Goal: Information Seeking & Learning: Learn about a topic

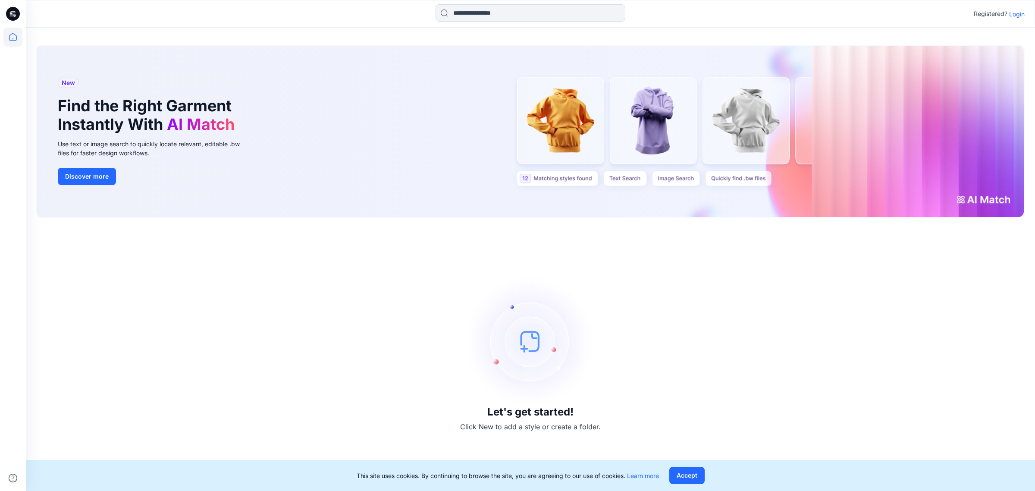
click at [1006, 10] on p "Registered?" at bounding box center [991, 14] width 34 height 10
click at [1010, 12] on p "Login" at bounding box center [1017, 13] width 16 height 9
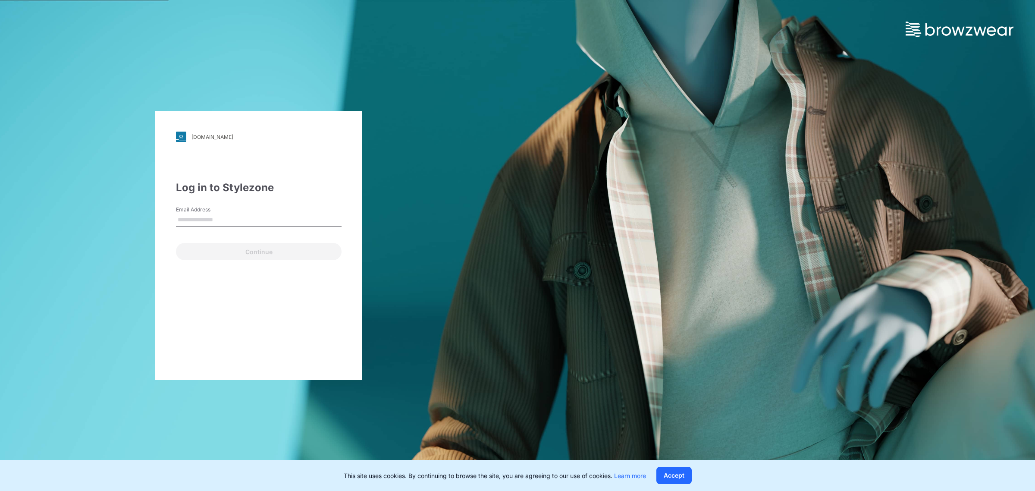
type input "**********"
click at [222, 254] on button "Continue" at bounding box center [259, 251] width 166 height 17
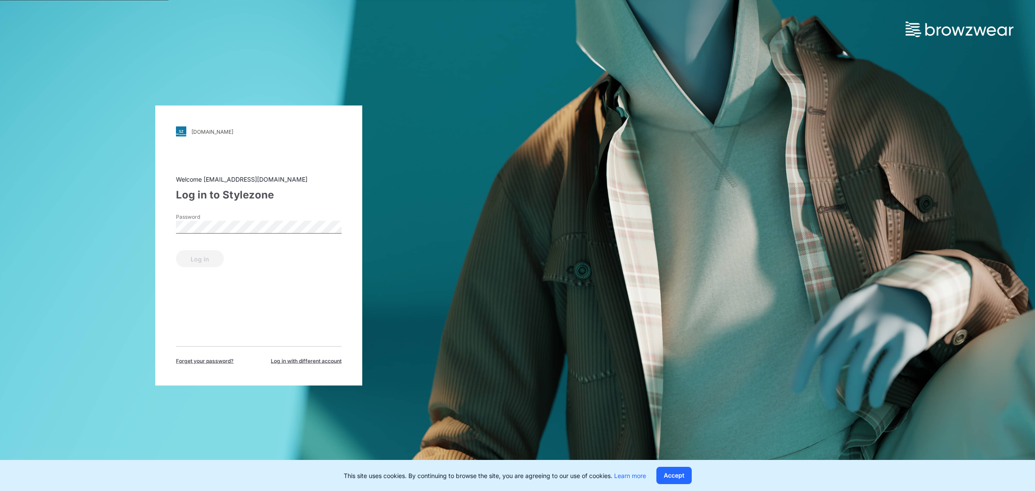
click at [257, 236] on div "Password" at bounding box center [259, 226] width 166 height 26
click at [198, 270] on div "Welcome [EMAIL_ADDRESS][DOMAIN_NAME] Log in to Stylezone Password Log in Forget…" at bounding box center [259, 270] width 166 height 190
click at [198, 257] on button "Log in" at bounding box center [200, 258] width 48 height 17
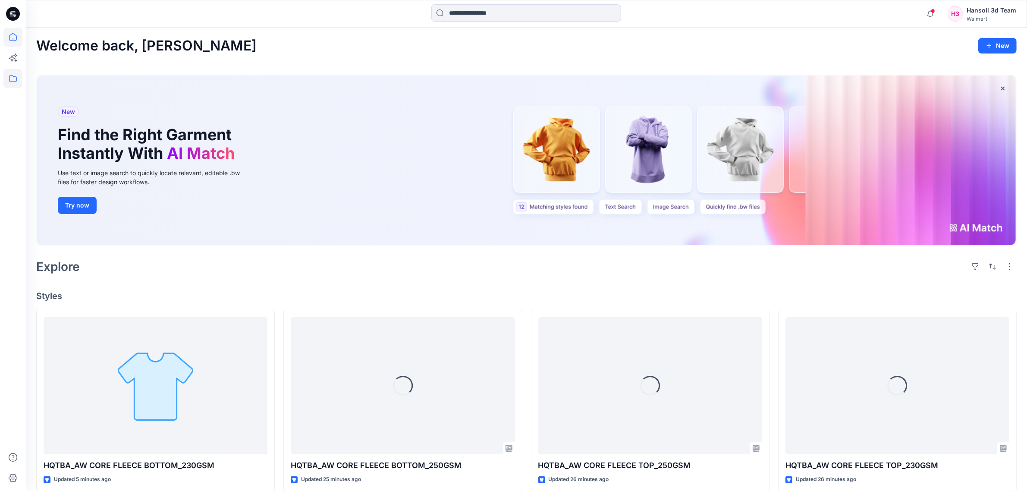
click at [4, 79] on icon at bounding box center [12, 78] width 19 height 19
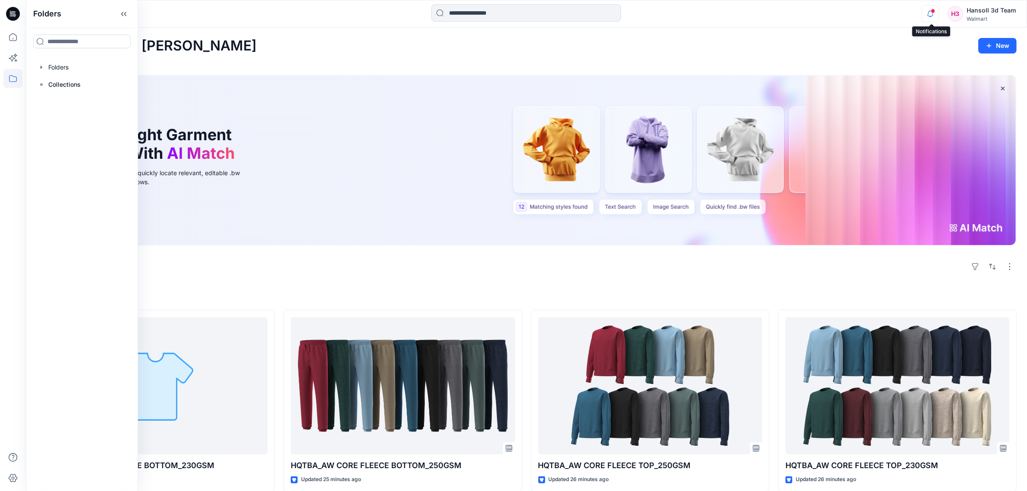
click at [927, 17] on icon "button" at bounding box center [930, 13] width 16 height 17
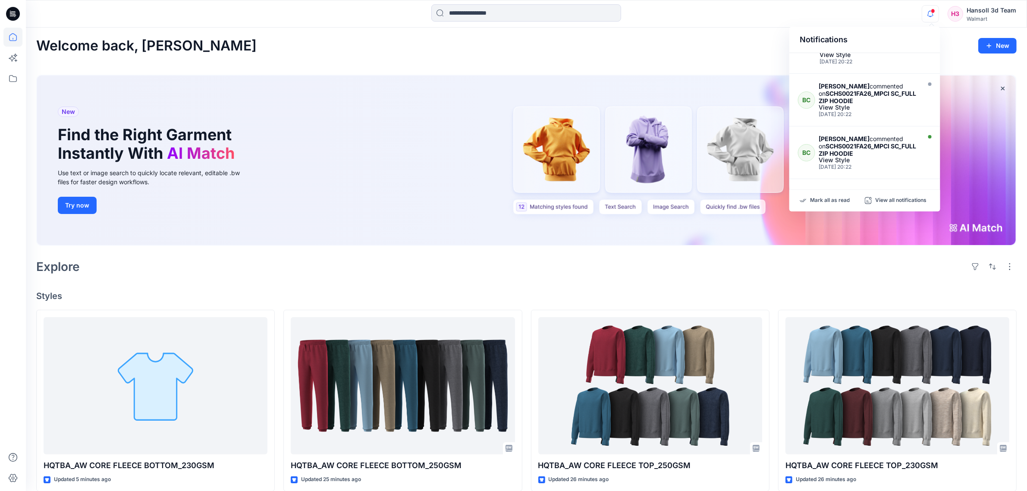
scroll to position [441, 0]
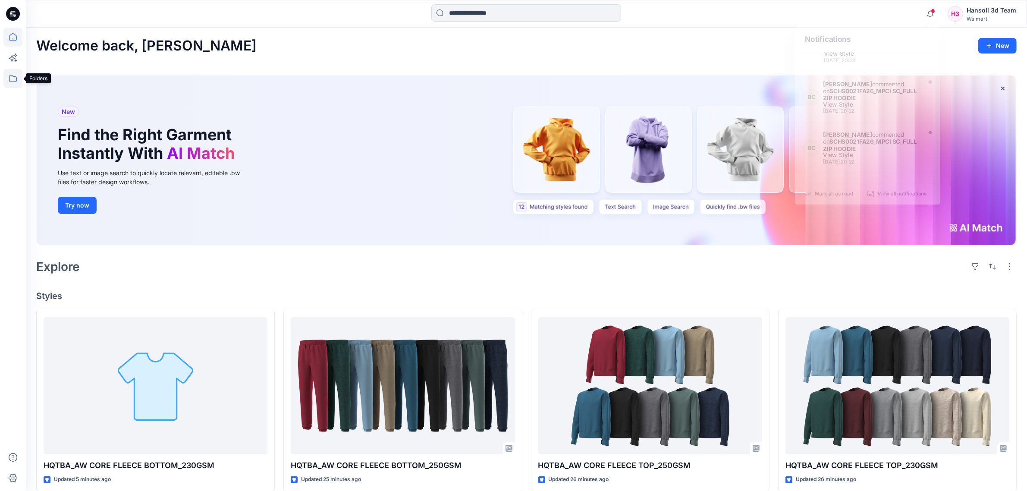
click at [15, 78] on icon at bounding box center [12, 78] width 19 height 19
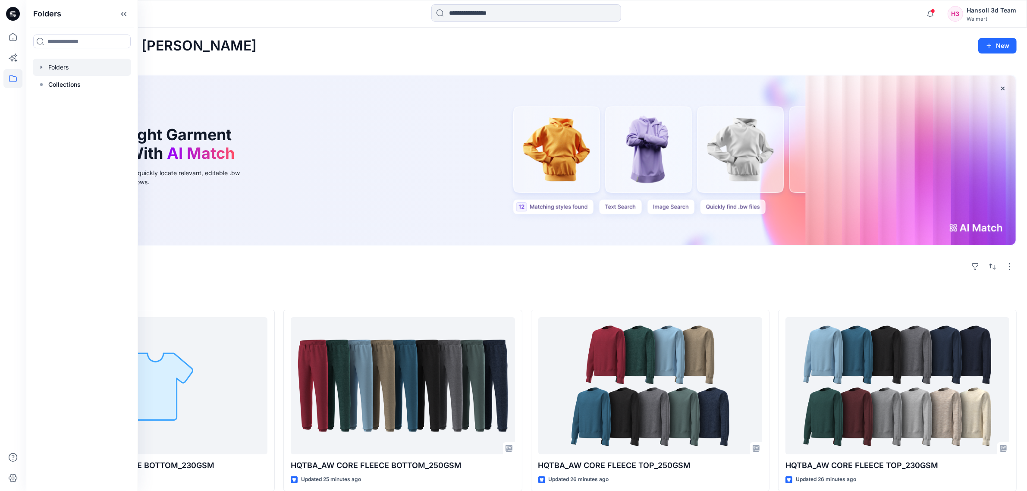
click at [76, 73] on div at bounding box center [82, 67] width 98 height 17
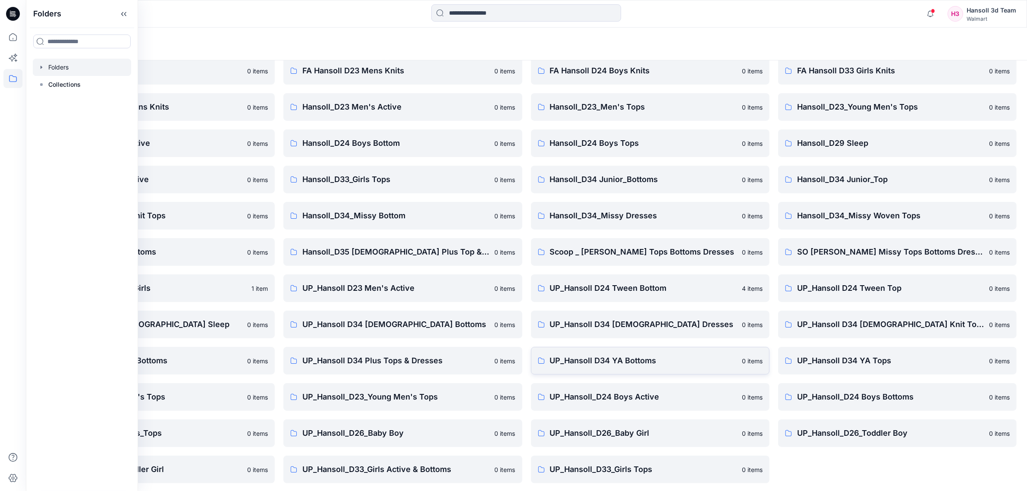
scroll to position [40, 0]
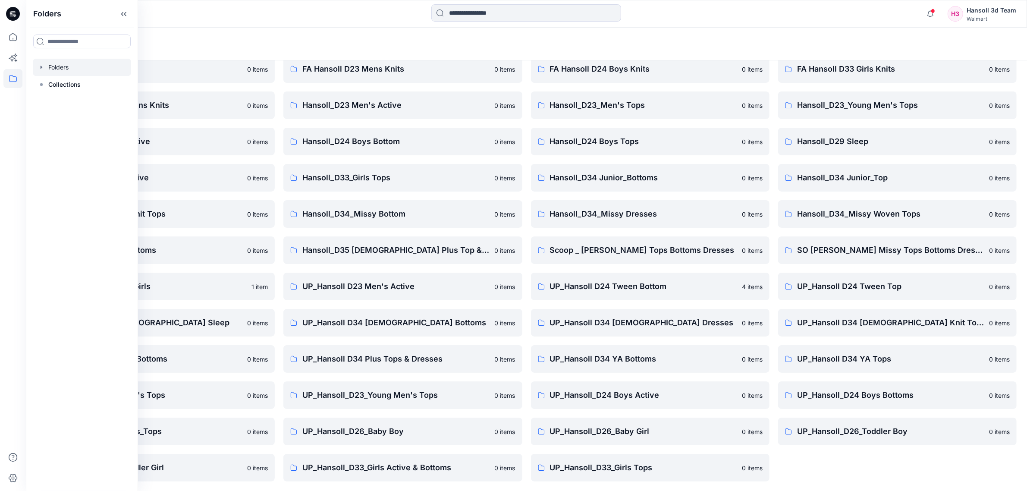
click at [841, 486] on div "Folders List EcoShot Hansoll 0 items FA Hansoll D34 Womens Knits 0 items Hansol…" at bounding box center [526, 256] width 1001 height 471
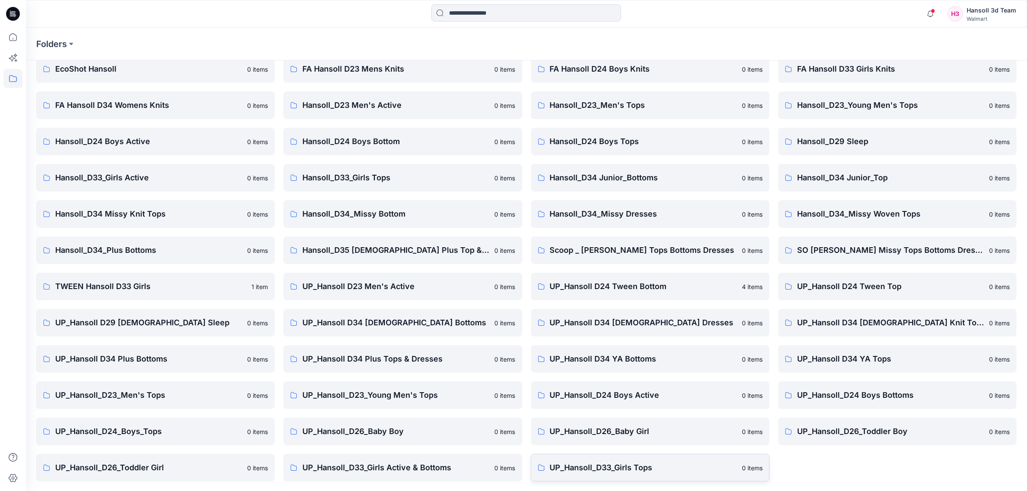
click at [566, 475] on link "UP_Hansoll_D33_Girls Tops 0 items" at bounding box center [650, 468] width 238 height 28
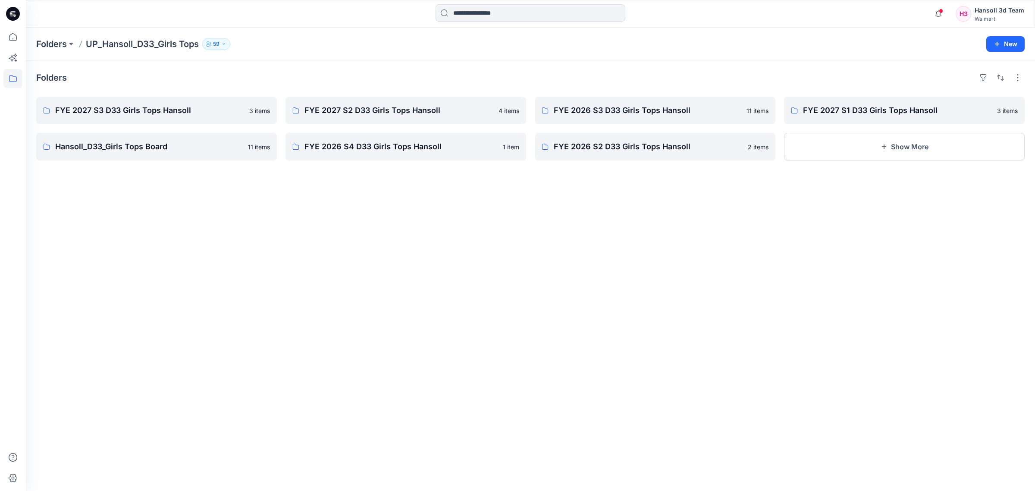
drag, startPoint x: 454, startPoint y: 384, endPoint x: 315, endPoint y: 251, distance: 193.1
click at [453, 382] on div "Folders FYE 2027 S3 D33 Girls Tops Hansoll 3 items Hansoll_D33_Girls Tops Board…" at bounding box center [530, 275] width 1009 height 430
click at [175, 112] on p "FYE 2027 S3 D33 Girls Tops Hansoll" at bounding box center [155, 110] width 201 height 12
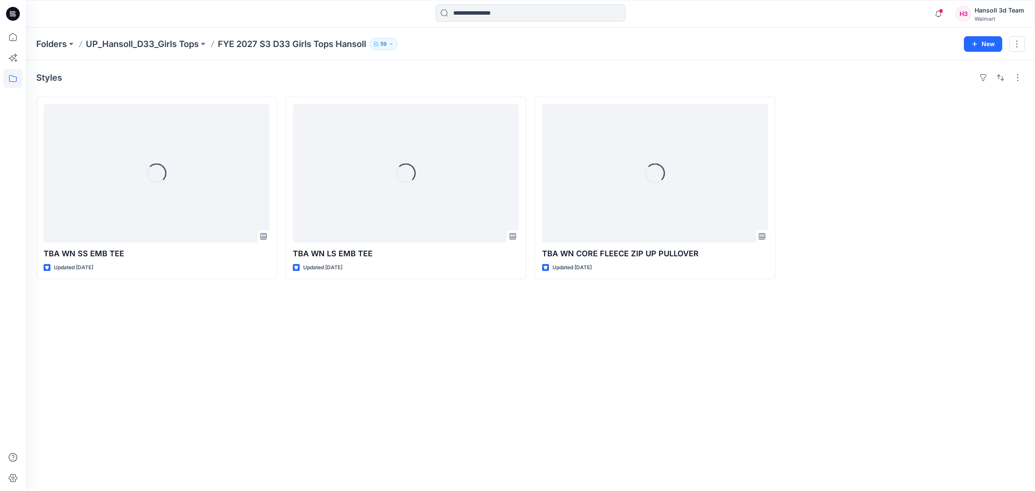
click at [333, 412] on div "Styles Loading... TBA WN SS EMB TEE Updated [DATE] Loading... TBA WN LS EMB TEE…" at bounding box center [530, 275] width 1009 height 430
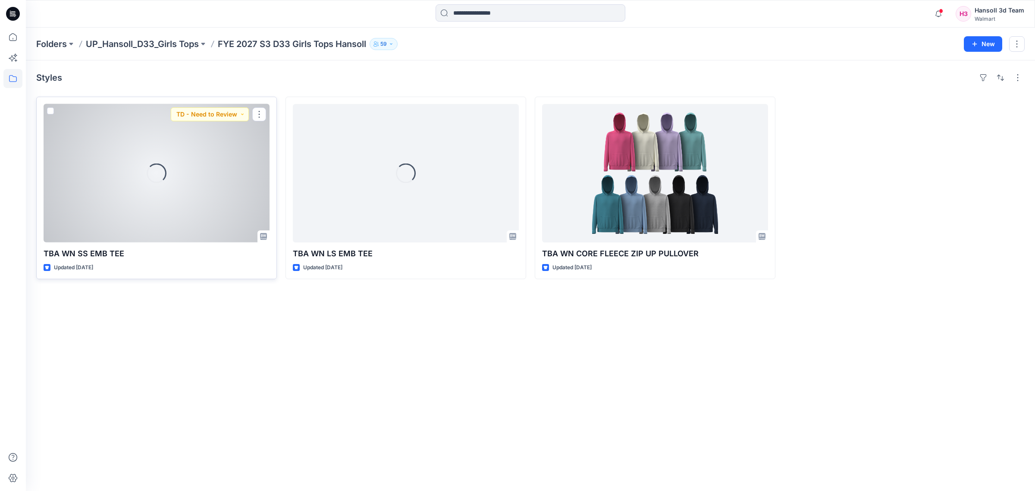
click at [216, 185] on div "Loading..." at bounding box center [157, 173] width 226 height 138
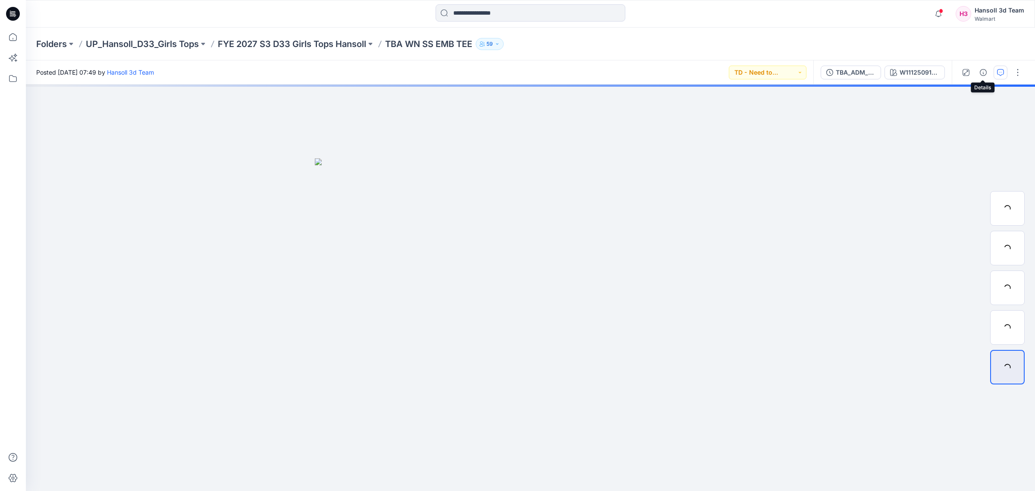
click at [995, 72] on button "button" at bounding box center [1001, 73] width 14 height 14
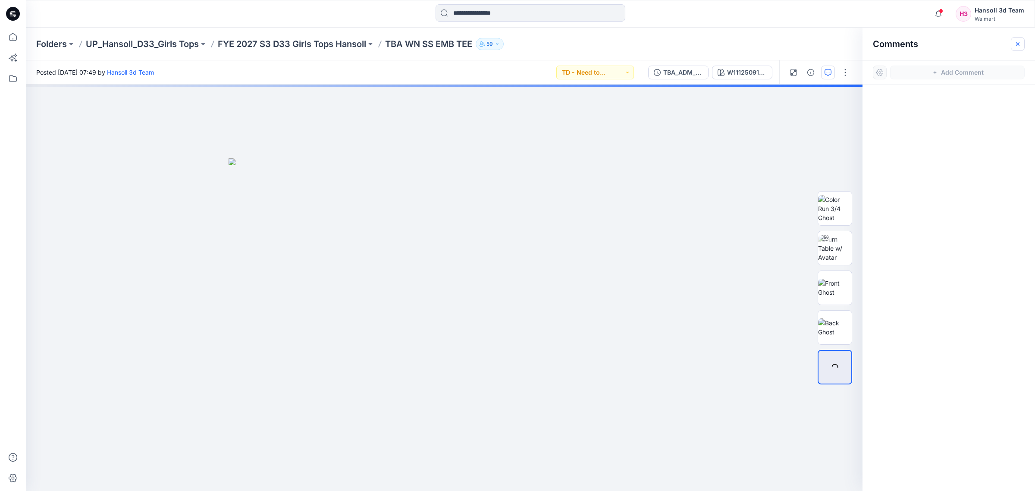
click at [1021, 46] on icon "button" at bounding box center [1017, 44] width 7 height 7
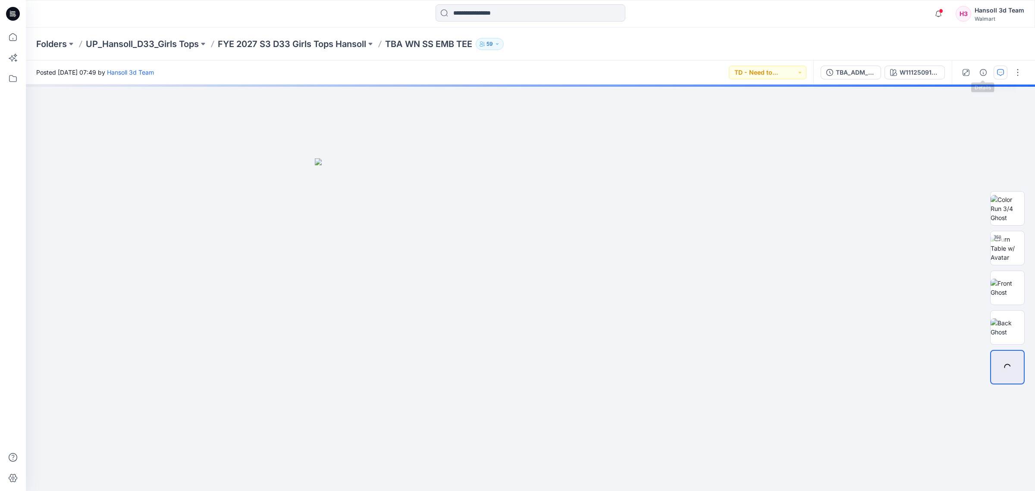
click at [1001, 68] on button "button" at bounding box center [1001, 73] width 14 height 14
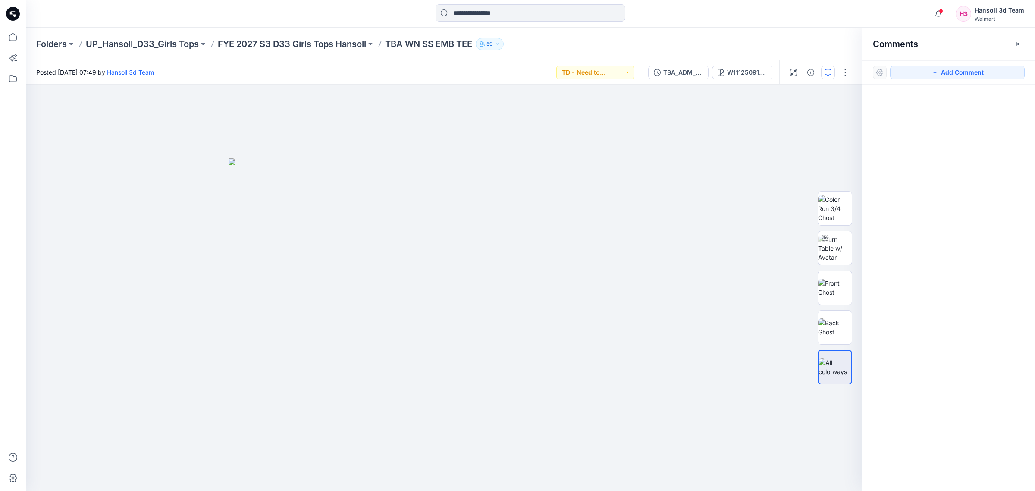
click at [757, 42] on div "Folders UP_Hansoll_D33_Girls Tops FYE 2027 S3 D33 Girls Tops Hansoll TBA WN SS …" at bounding box center [496, 44] width 921 height 12
click at [693, 70] on div "TBA_ADM_FC WN SS EMB TEE_ASTM" at bounding box center [683, 72] width 40 height 9
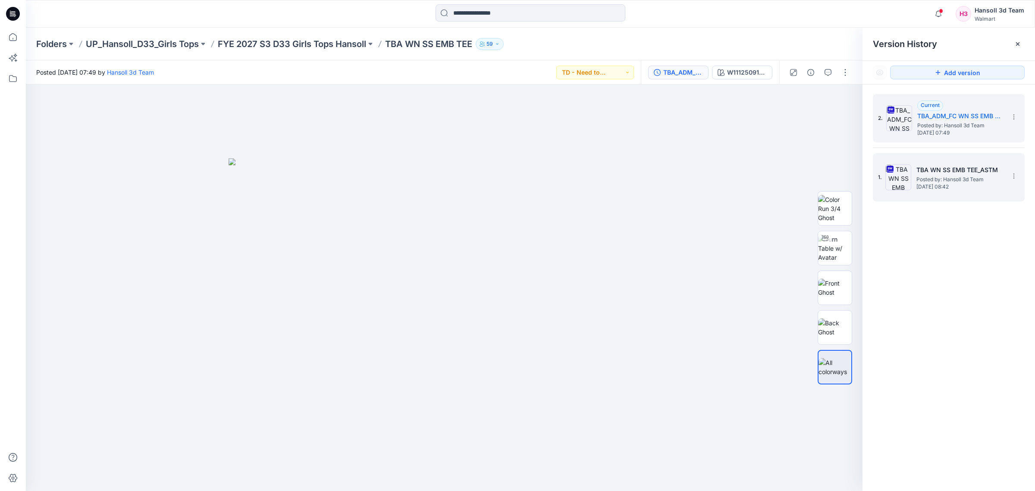
click at [932, 173] on h5 "TBA WN SS EMB TEE_ASTM" at bounding box center [959, 170] width 86 height 10
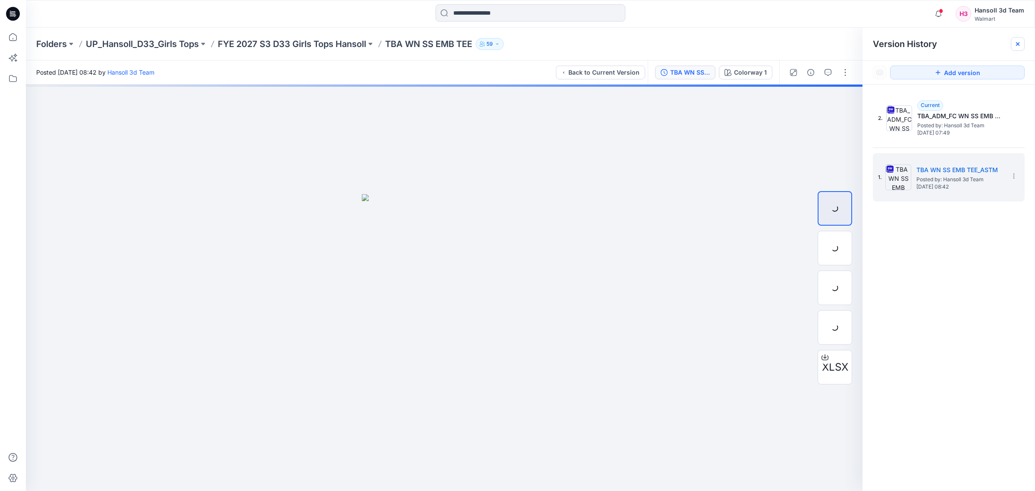
click at [1020, 40] on div at bounding box center [1018, 44] width 14 height 14
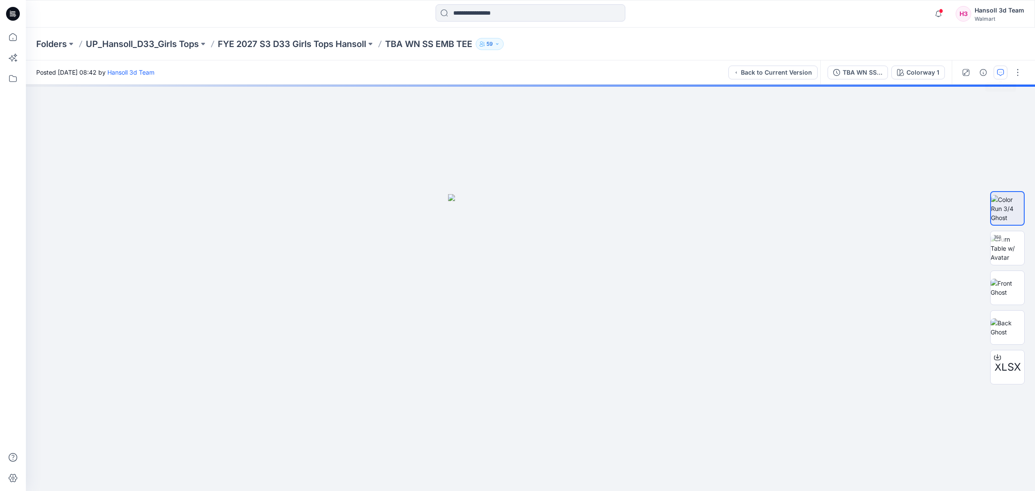
click at [1005, 74] on button "button" at bounding box center [1001, 73] width 14 height 14
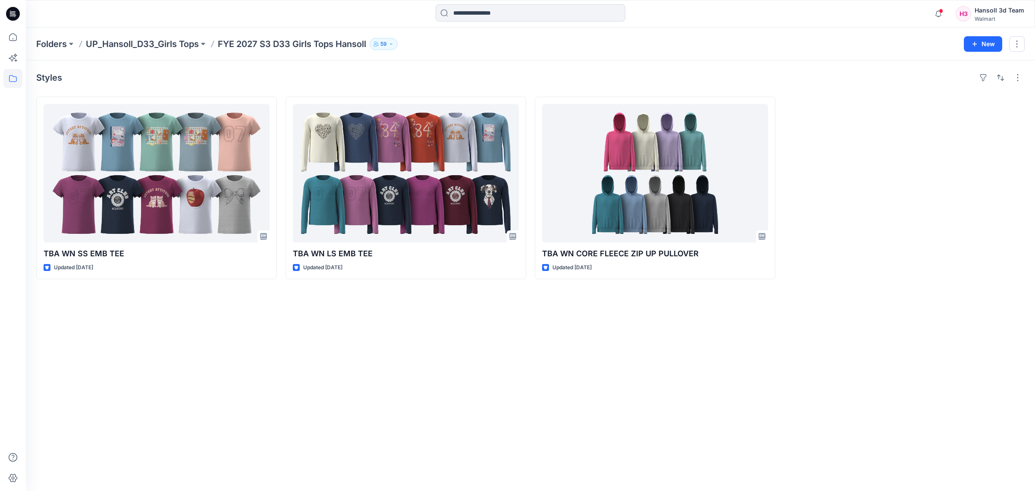
click at [550, 402] on div "Styles TBA WN SS EMB TEE Updated [DATE] TBA WN LS EMB TEE Updated [DATE] TBA WN…" at bounding box center [530, 275] width 1009 height 430
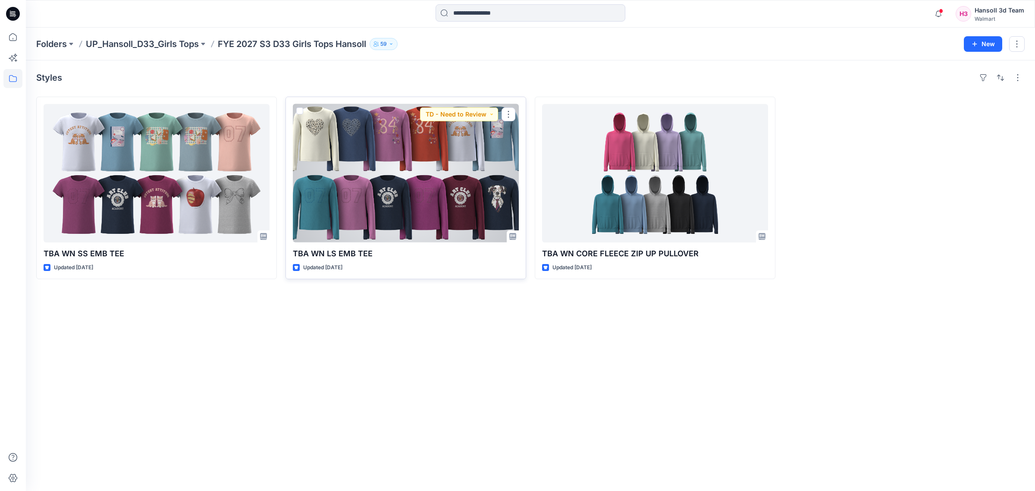
click at [385, 202] on div at bounding box center [406, 173] width 226 height 138
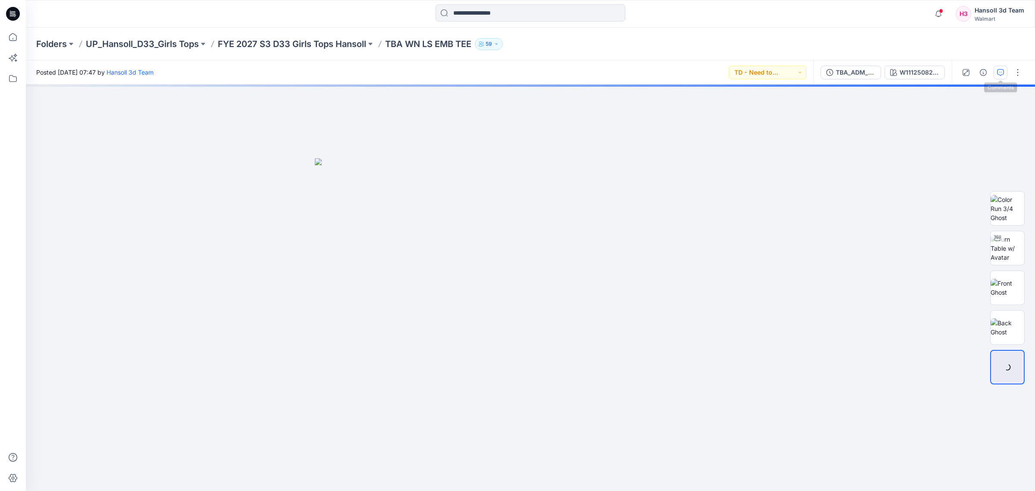
click at [994, 69] on button "button" at bounding box center [1001, 73] width 14 height 14
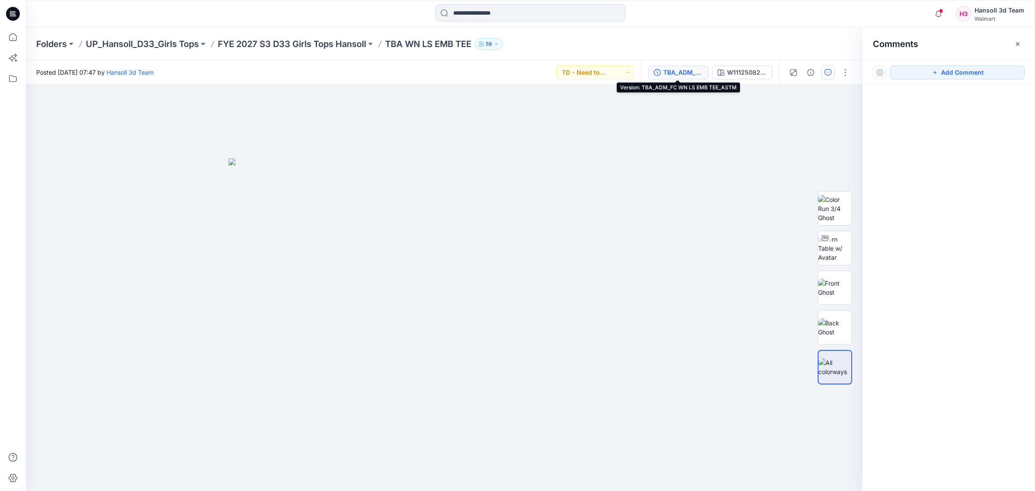
click at [680, 69] on div "TBA_ADM_FC WN LS EMB TEE_ASTM" at bounding box center [683, 72] width 40 height 9
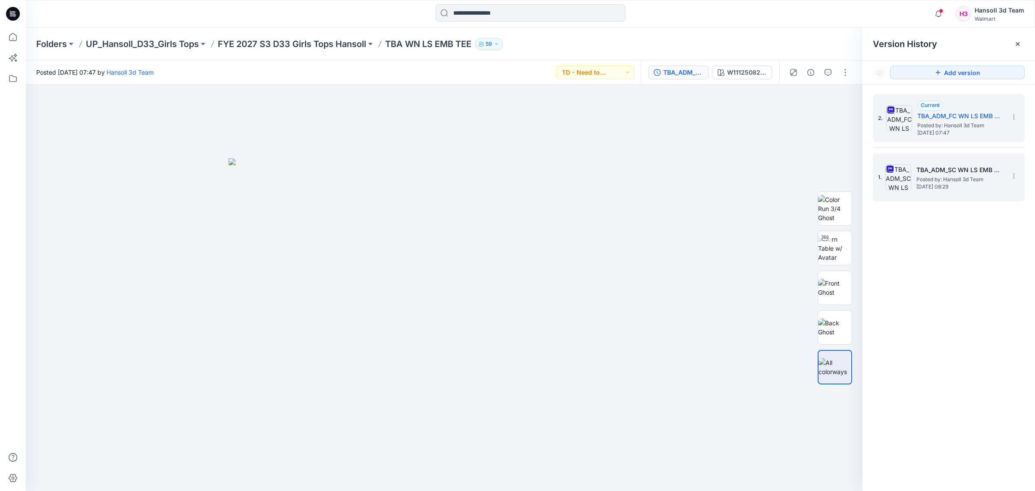
click at [962, 173] on h5 "TBA_ADM_SC WN LS EMB TEE_ASTM" at bounding box center [959, 170] width 86 height 10
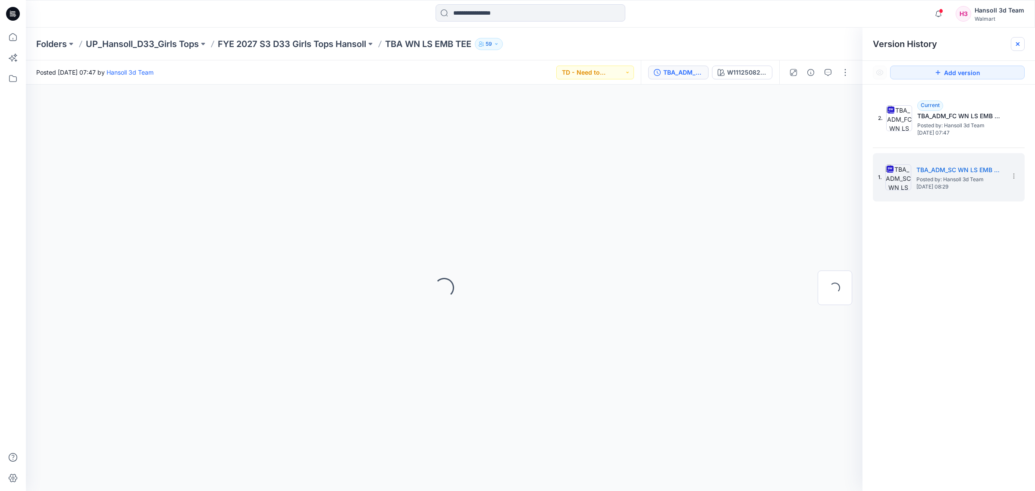
click at [1020, 42] on icon at bounding box center [1017, 44] width 7 height 7
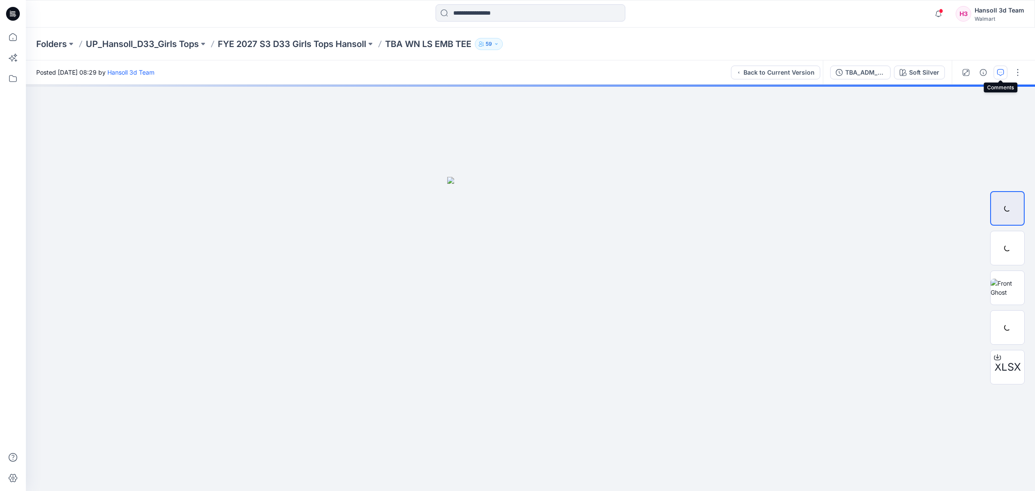
click at [1002, 70] on icon "button" at bounding box center [1000, 72] width 7 height 7
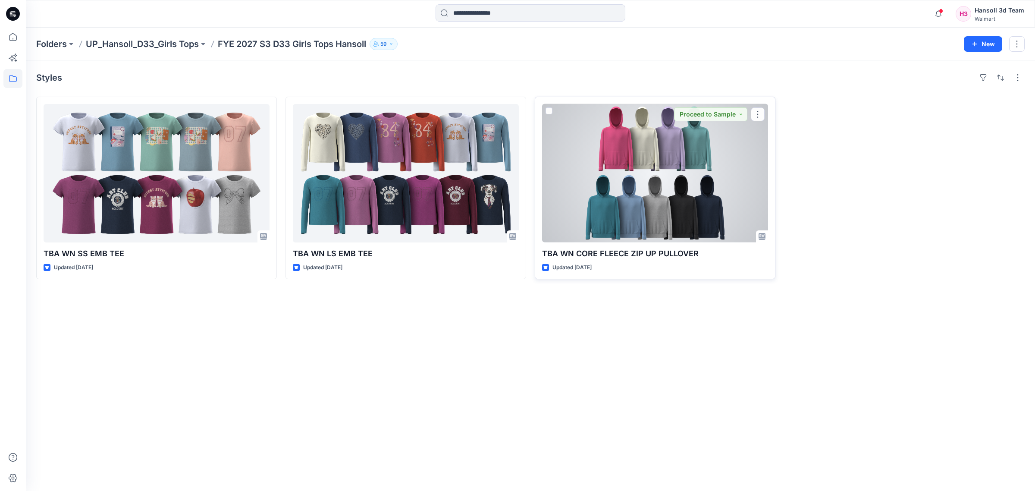
click at [675, 198] on div at bounding box center [655, 173] width 226 height 138
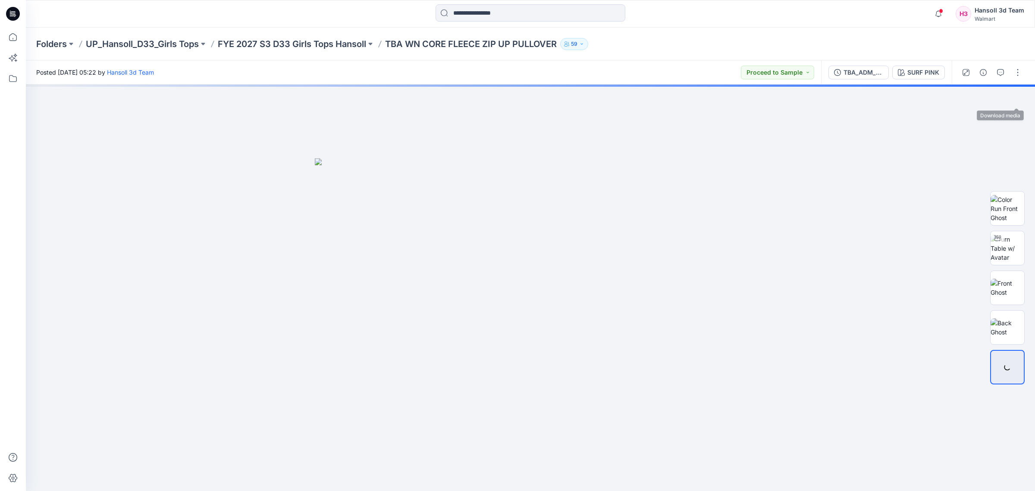
click at [1011, 72] on button "button" at bounding box center [1018, 73] width 14 height 14
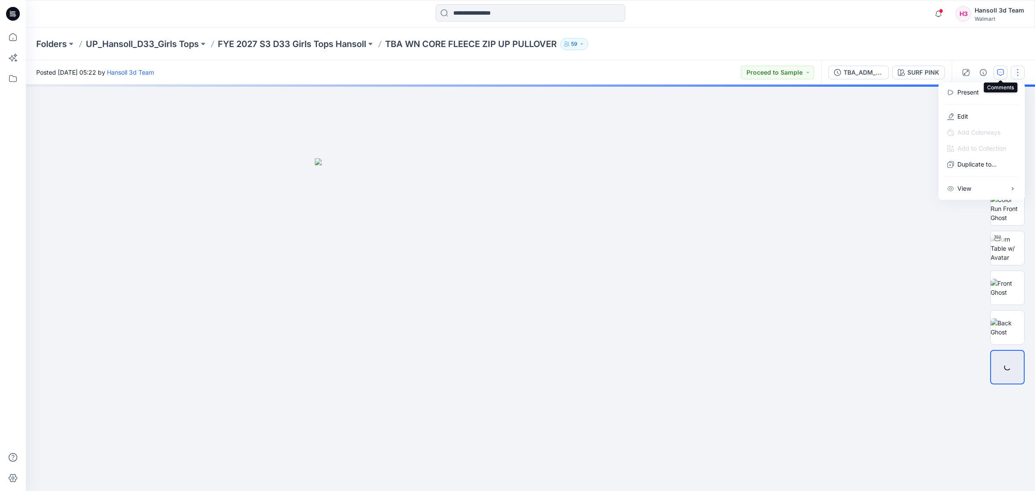
click at [1001, 73] on icon "button" at bounding box center [1000, 72] width 7 height 7
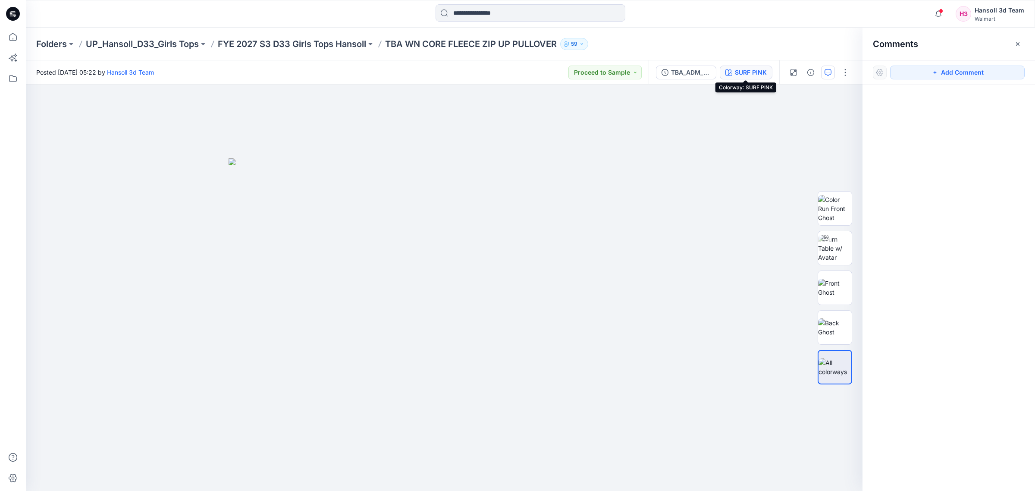
click at [751, 70] on div "SURF PINK" at bounding box center [751, 72] width 32 height 9
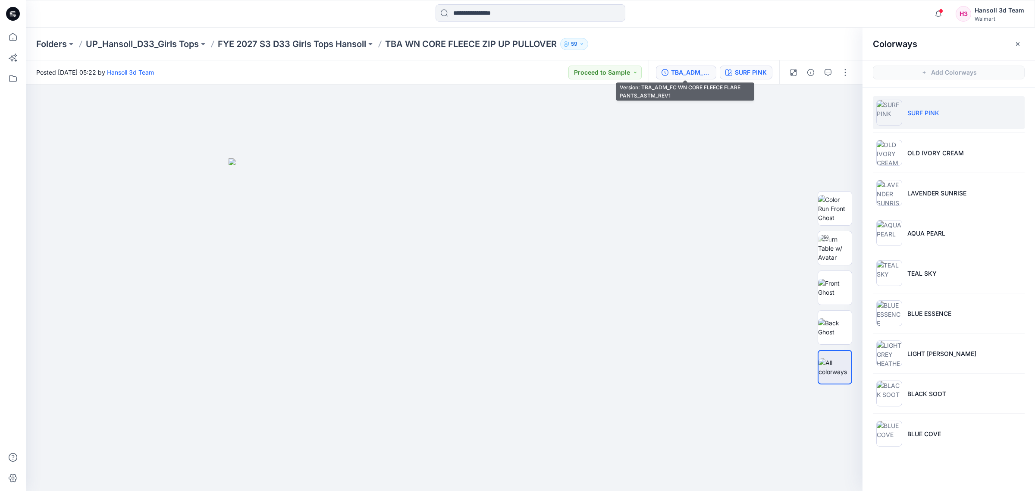
click at [687, 73] on div "TBA_ADM_FC WN CORE FLEECE FLARE PANTS_ASTM_REV1" at bounding box center [691, 72] width 40 height 9
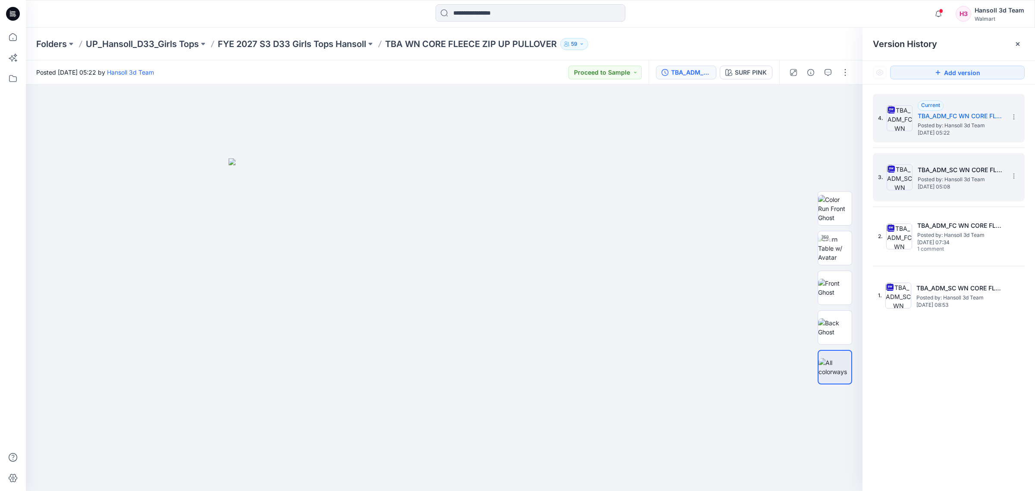
click at [966, 179] on span "Posted by: Hansoll 3d Team" at bounding box center [961, 179] width 86 height 9
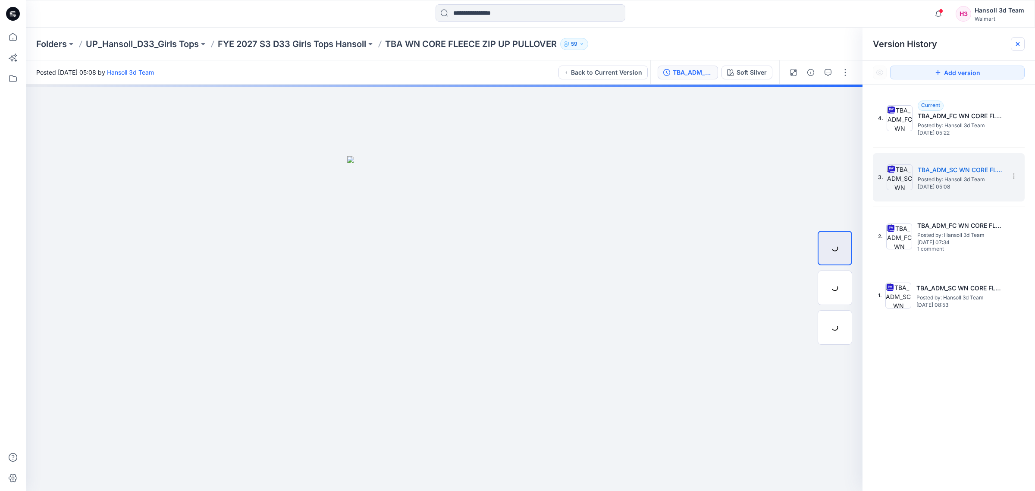
click at [1018, 47] on icon at bounding box center [1017, 44] width 7 height 7
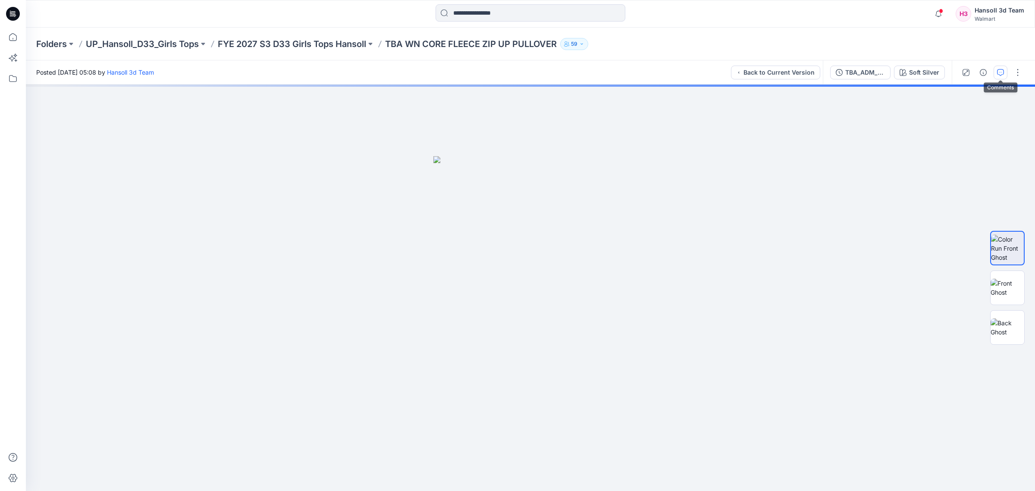
click at [998, 70] on icon "button" at bounding box center [1000, 72] width 7 height 7
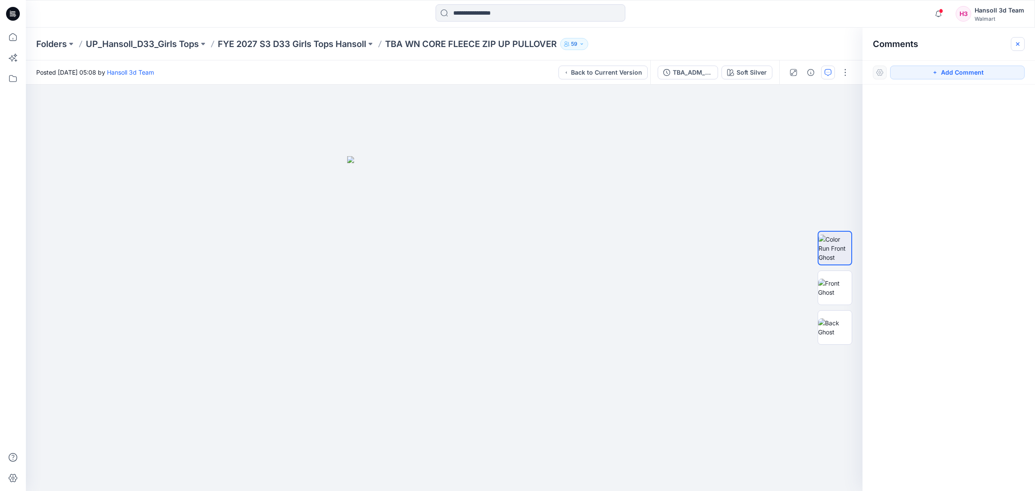
click at [1018, 42] on icon "button" at bounding box center [1017, 44] width 7 height 7
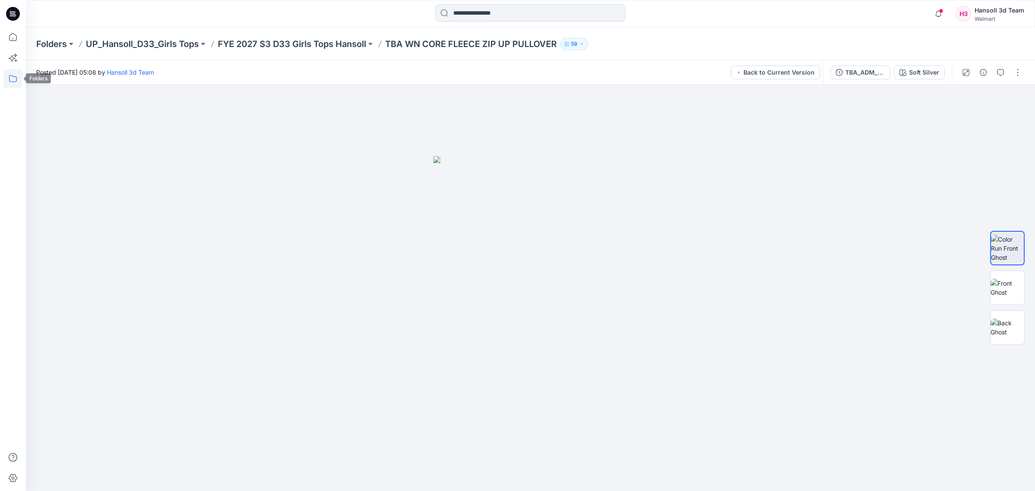
click at [15, 72] on icon at bounding box center [12, 78] width 19 height 19
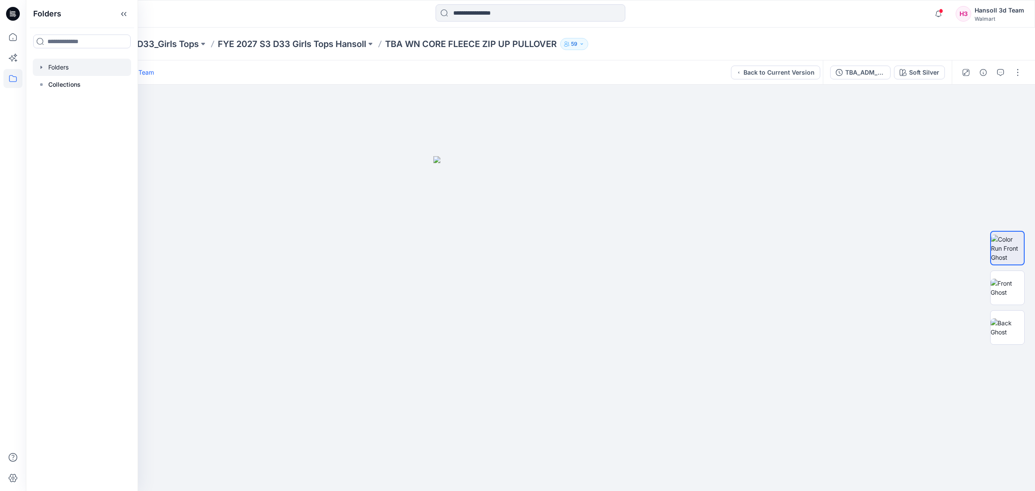
click at [75, 69] on div at bounding box center [82, 67] width 98 height 17
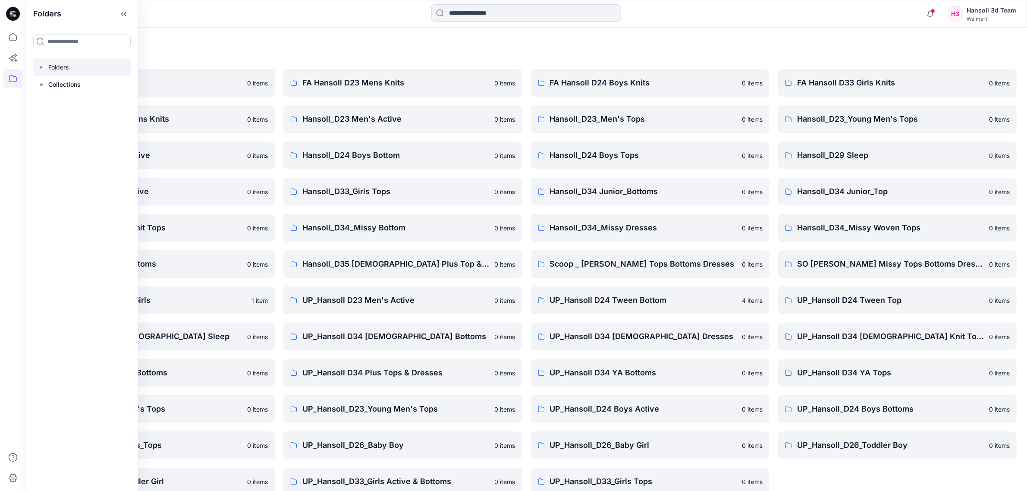
scroll to position [40, 0]
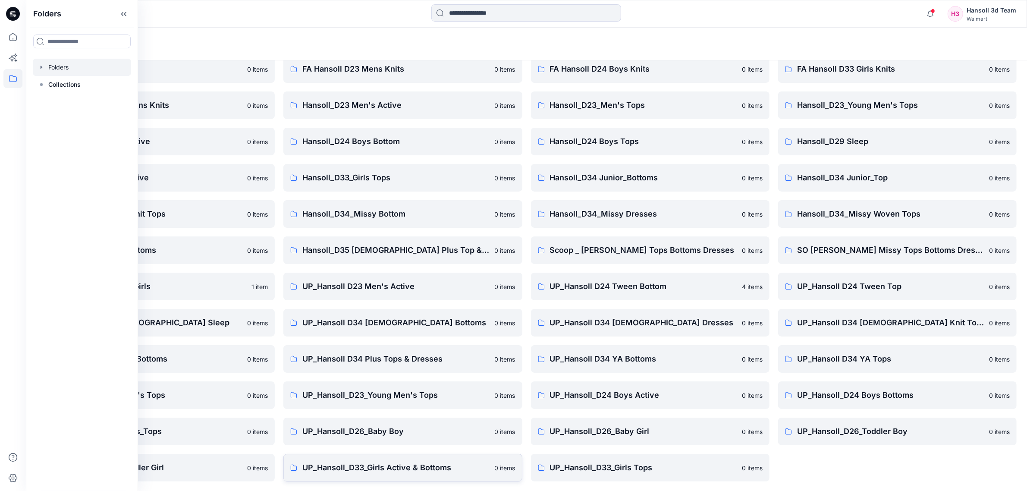
click at [477, 480] on link "UP_Hansoll_D33_Girls Active & Bottoms 0 items" at bounding box center [402, 468] width 238 height 28
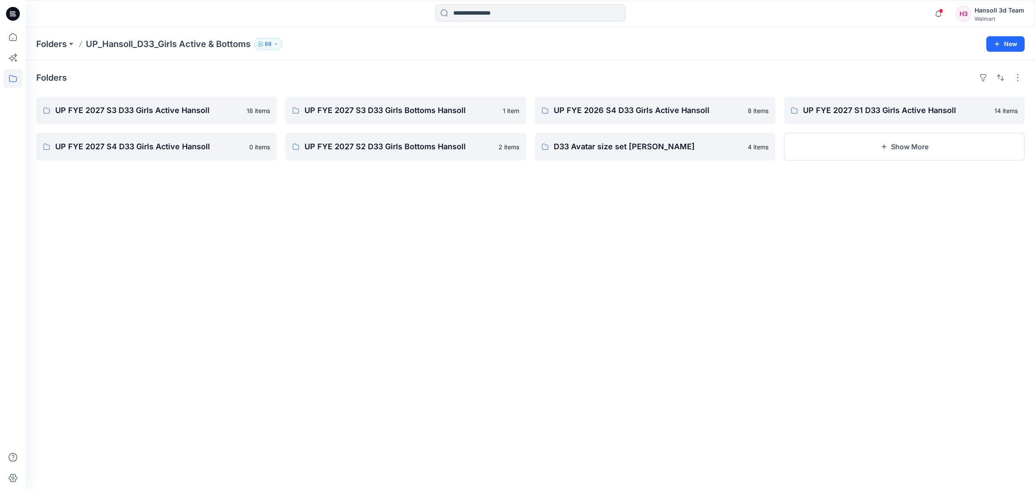
click at [411, 363] on div "Folders UP FYE 2027 S3 D33 Girls Active Hansoll 18 items UP FYE 2027 S4 D33 Gir…" at bounding box center [530, 275] width 1009 height 430
click at [218, 113] on p "UP FYE 2027 S3 D33 Girls Active Hansoll" at bounding box center [155, 110] width 201 height 12
drag, startPoint x: 322, startPoint y: 272, endPoint x: 367, endPoint y: 167, distance: 113.6
click at [326, 259] on div "Folders UP FYE 2027 S3 D33 Girls Active Hansoll 18 items UP FYE 2027 S4 D33 Gir…" at bounding box center [530, 275] width 1009 height 430
click at [395, 126] on div "UP FYE 2027 S3 D33 Girls Bottoms Hansoll 1 item UP FYE 2027 S2 D33 Girls Bottom…" at bounding box center [406, 129] width 241 height 64
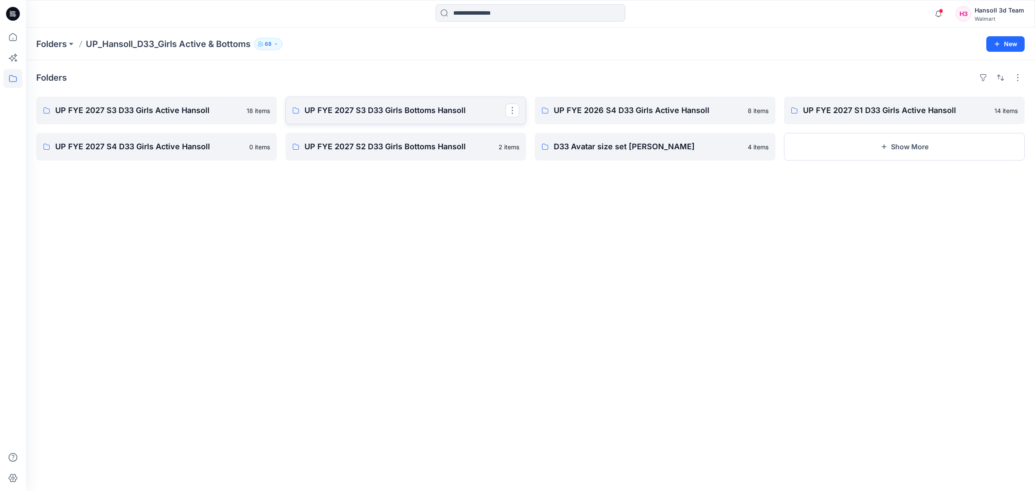
click at [394, 113] on p "UP FYE 2027 S3 D33 Girls Bottoms Hansoll" at bounding box center [404, 110] width 201 height 12
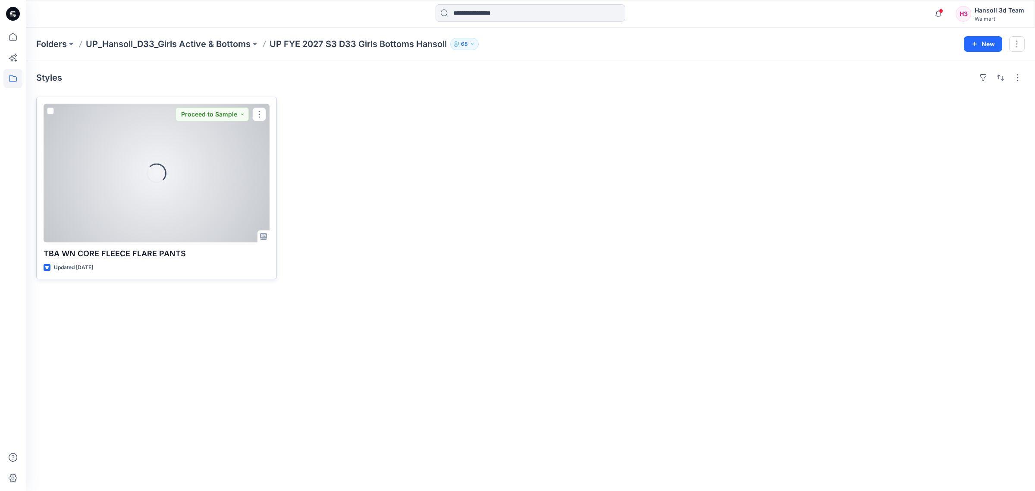
click at [195, 208] on div "Loading..." at bounding box center [157, 173] width 226 height 138
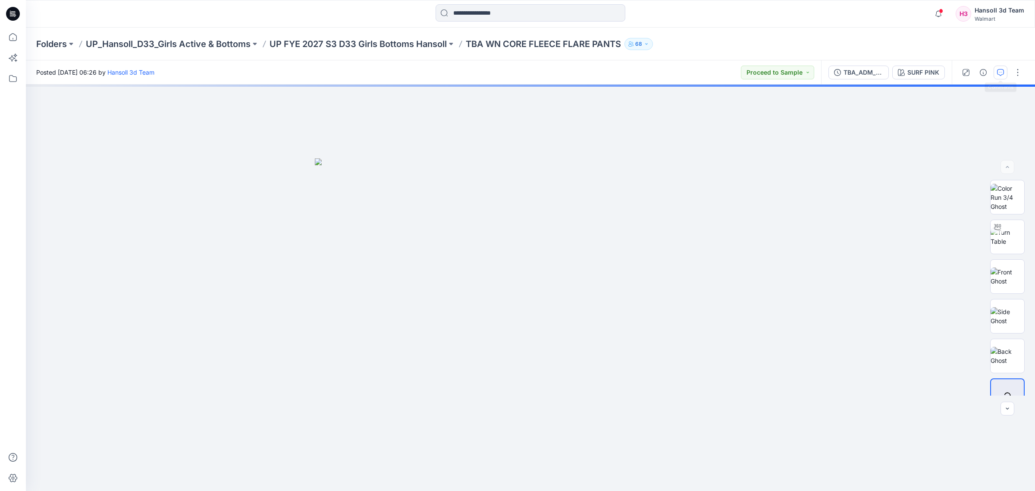
click at [999, 73] on icon "button" at bounding box center [1000, 72] width 7 height 7
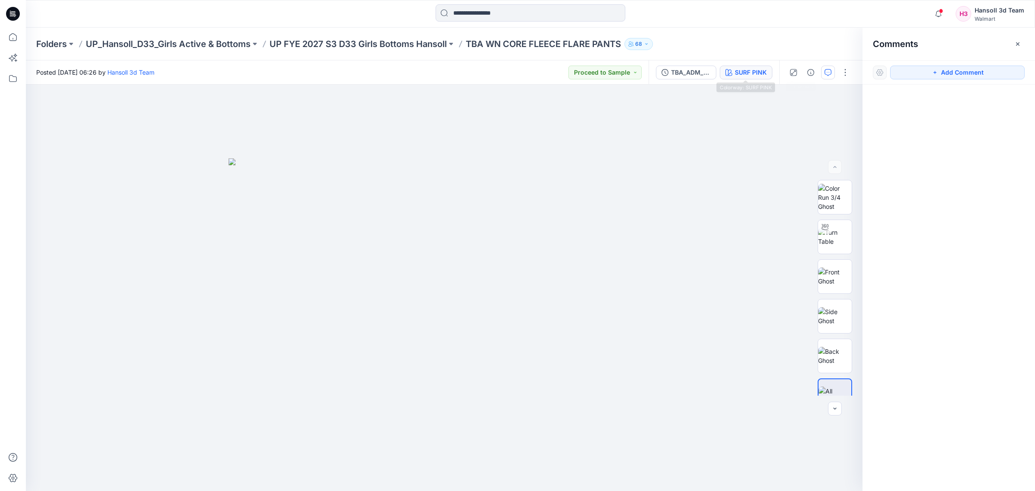
click at [749, 69] on div "SURF PINK" at bounding box center [751, 72] width 32 height 9
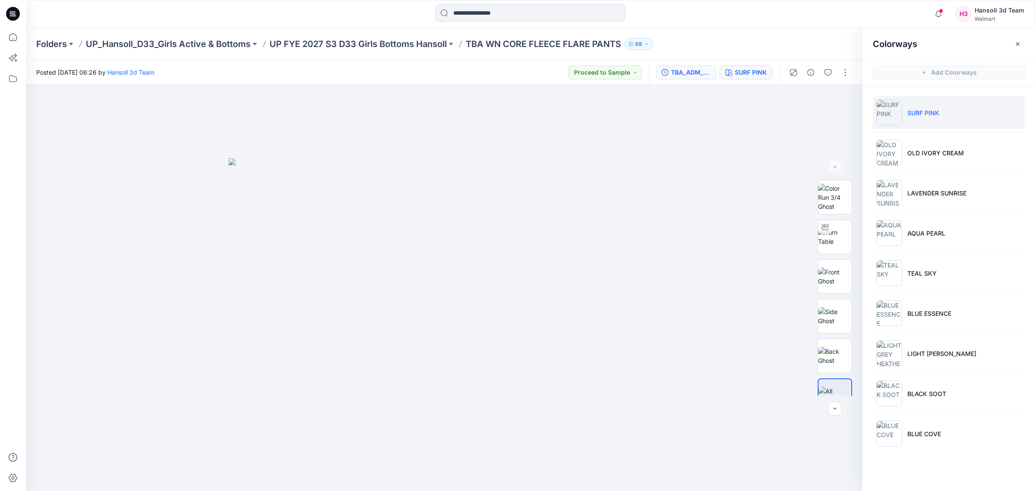
click at [706, 69] on div "TBA_ADM_FC WN CORE FLEECE FLARE PANTS_ASTM_REV1" at bounding box center [691, 72] width 40 height 9
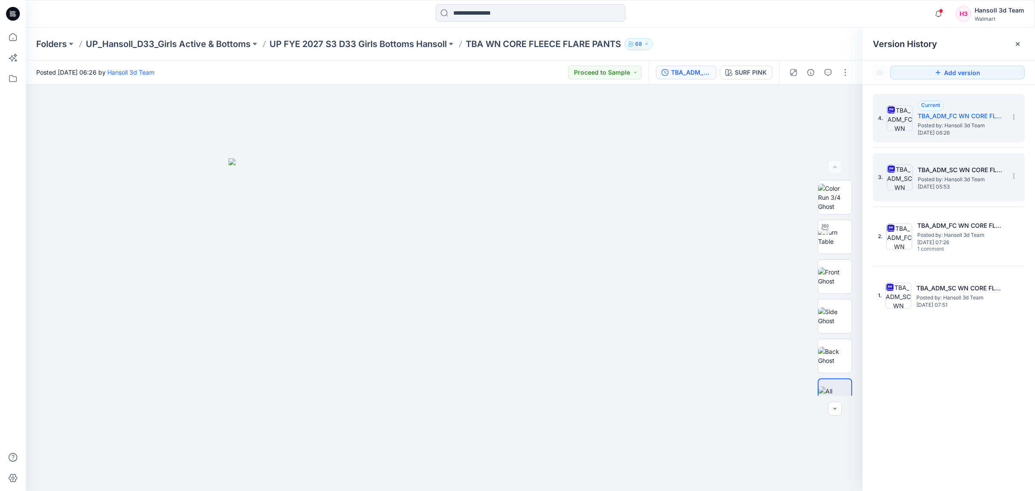
click at [922, 167] on h5 "TBA_ADM_SC WN CORE FLEECE FLARE PANTS_ASTM_REV1" at bounding box center [961, 170] width 86 height 10
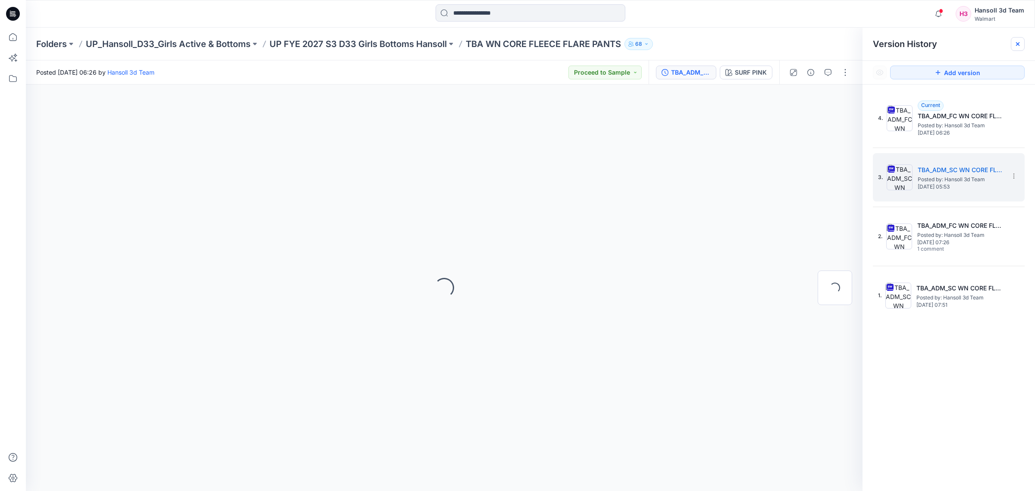
click at [1020, 42] on icon at bounding box center [1017, 44] width 7 height 7
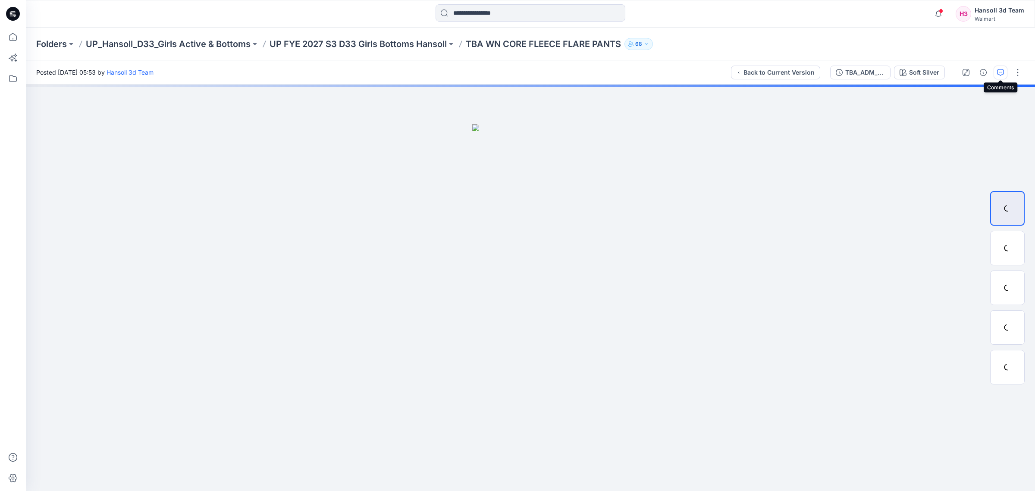
click at [994, 76] on button "button" at bounding box center [1001, 73] width 14 height 14
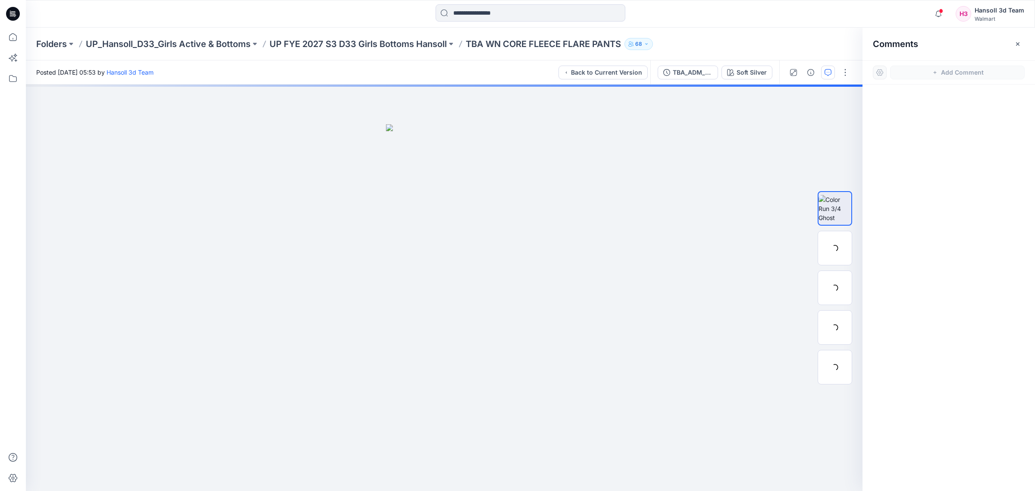
click at [727, 36] on div "Folders UP_Hansoll_D33_Girls Active & Bottoms UP FYE 2027 S3 D33 Girls Bottoms …" at bounding box center [530, 44] width 1009 height 33
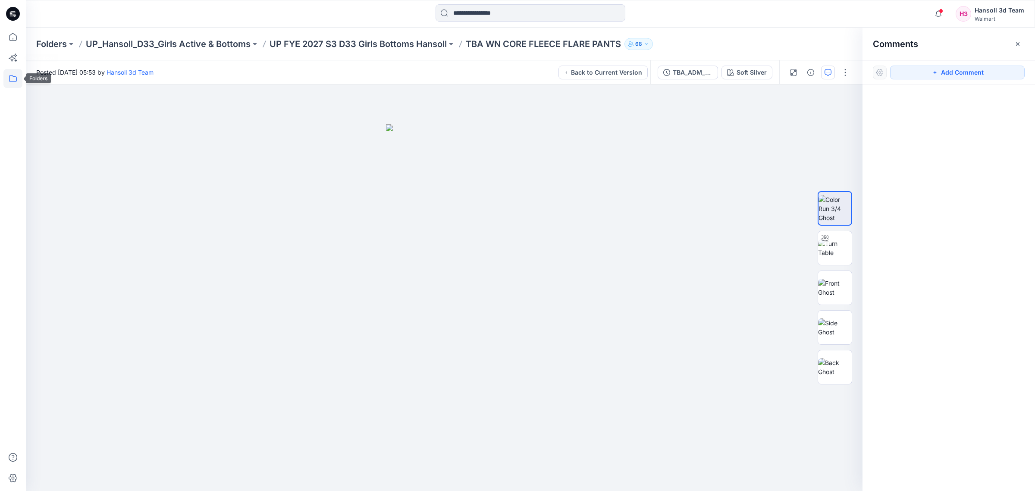
click at [13, 75] on icon at bounding box center [12, 78] width 19 height 19
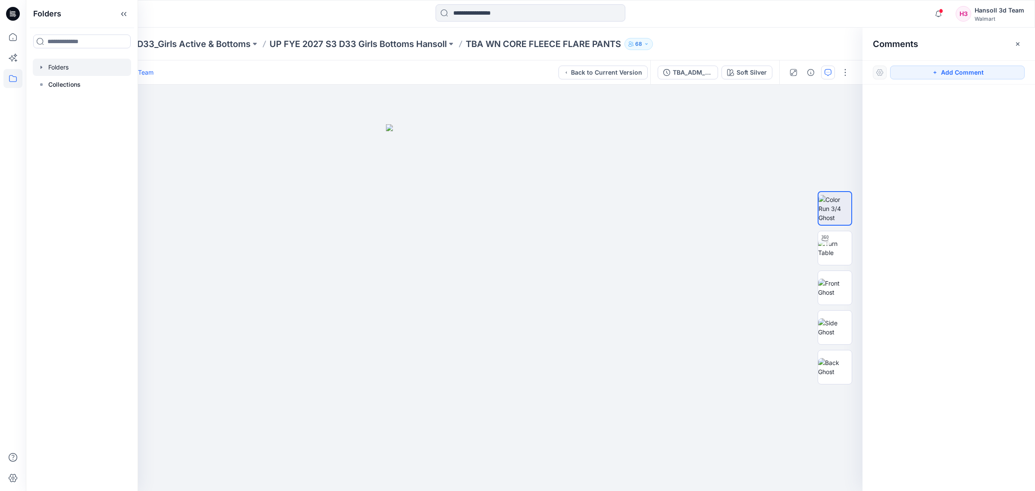
click at [78, 63] on div at bounding box center [82, 67] width 98 height 17
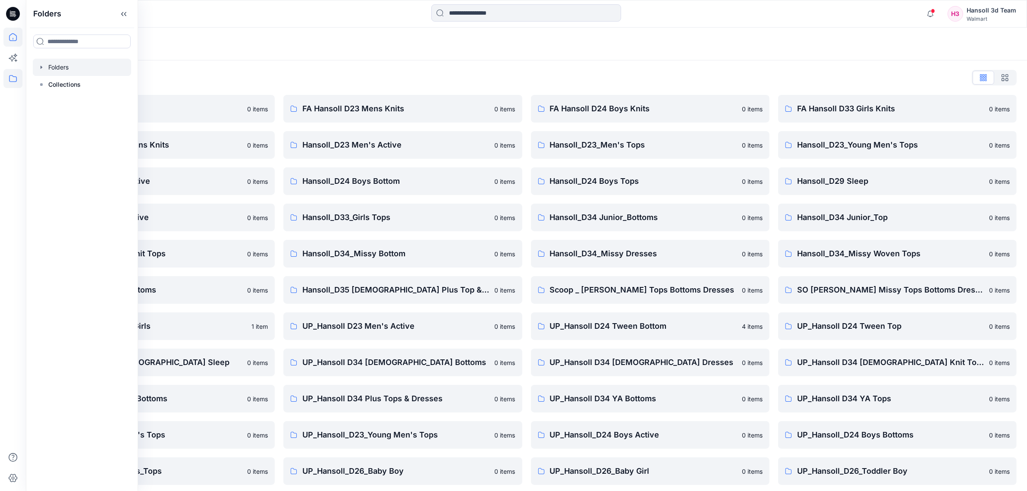
click at [12, 40] on icon at bounding box center [12, 37] width 19 height 19
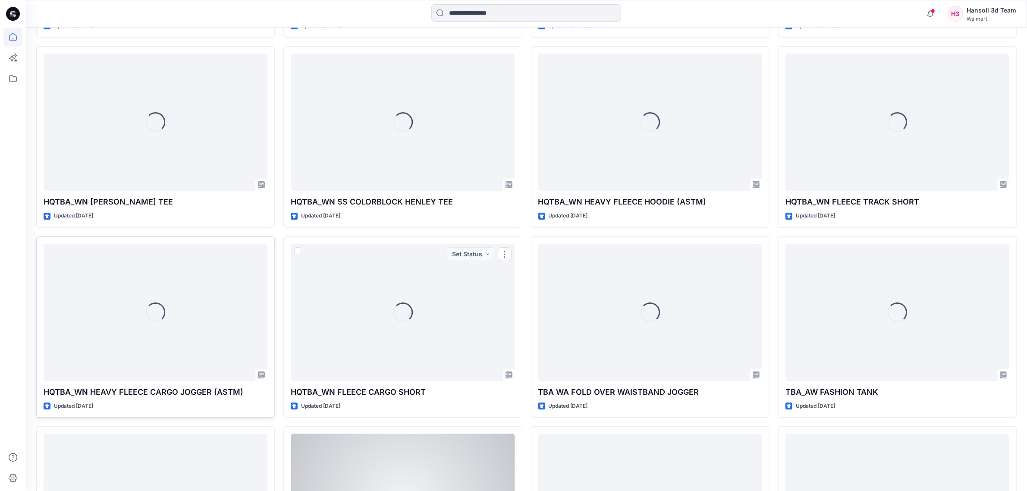
scroll to position [3843, 0]
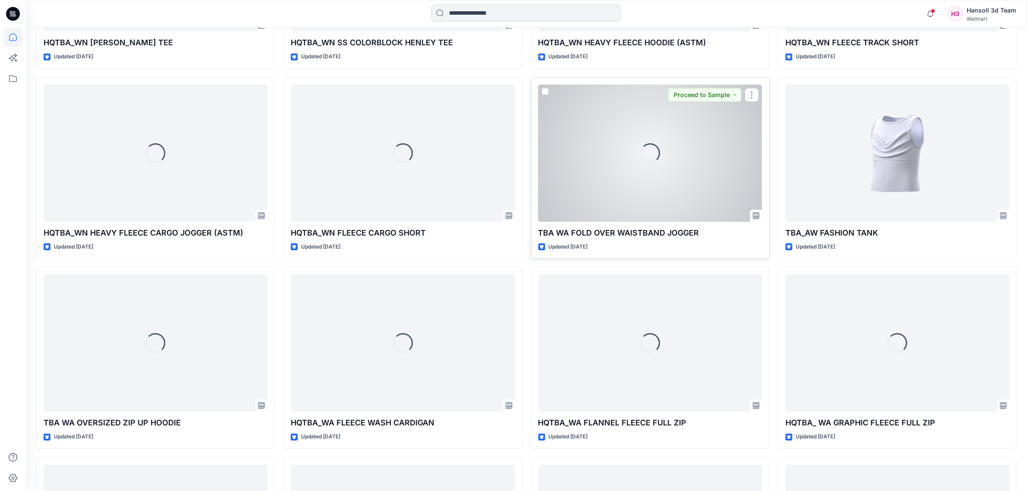
click at [677, 191] on div "Loading..." at bounding box center [650, 153] width 224 height 137
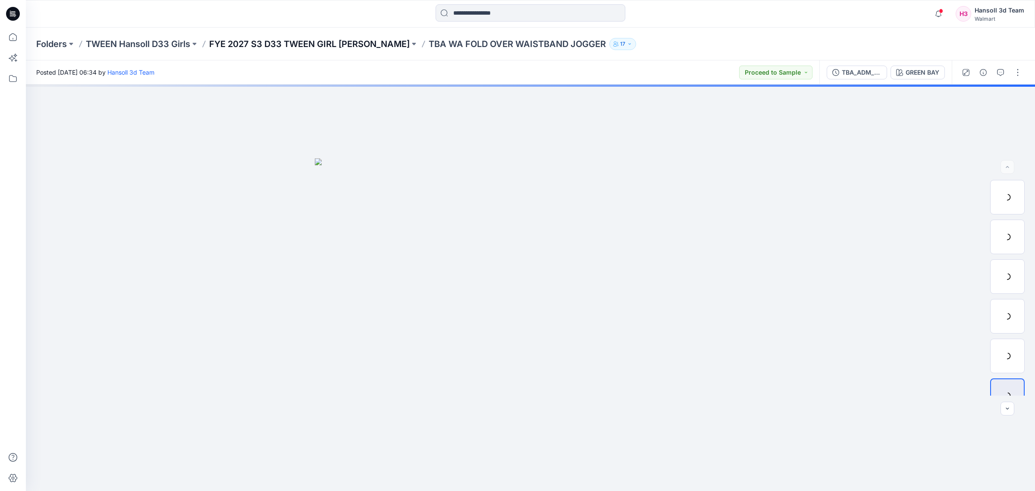
click at [302, 45] on p "FYE 2027 S3 D33 TWEEN GIRL [PERSON_NAME]" at bounding box center [309, 44] width 201 height 12
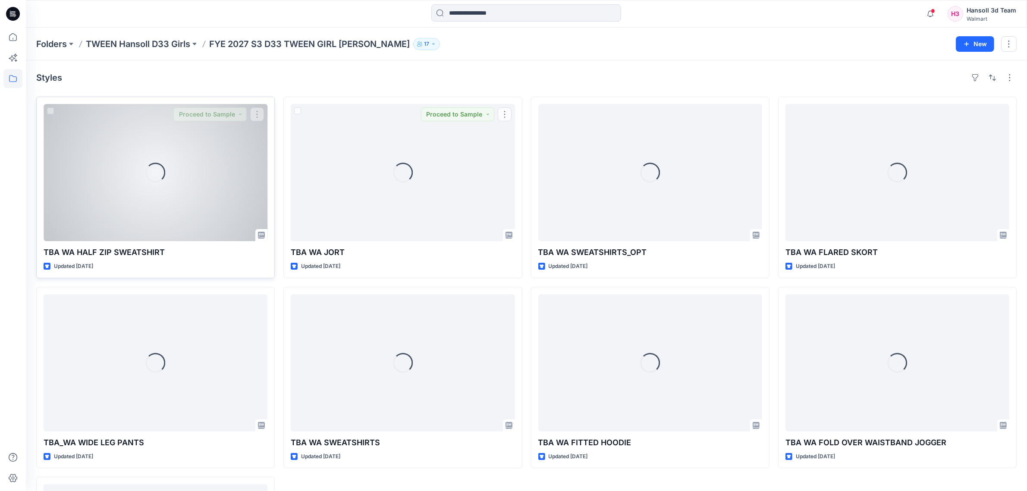
click at [143, 189] on div "Loading..." at bounding box center [156, 172] width 224 height 137
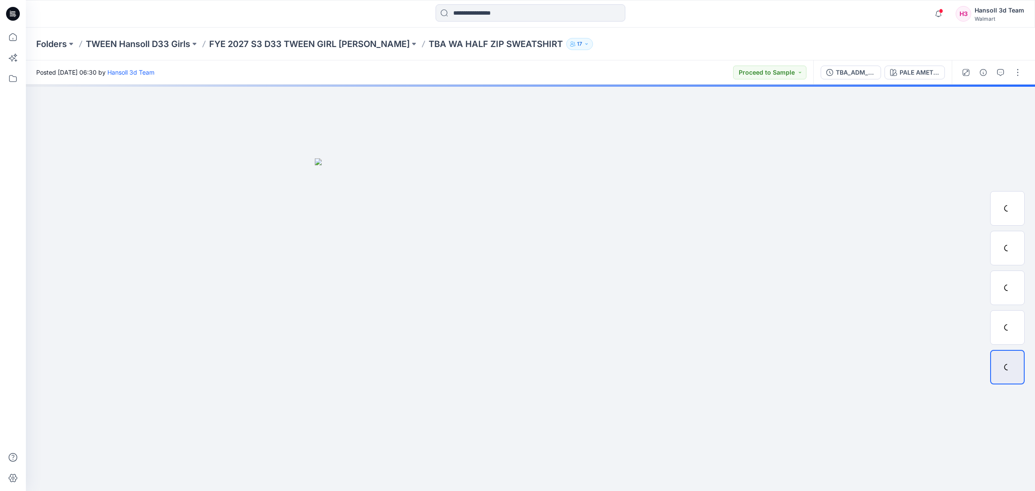
click at [915, 81] on div "TBA_ADM_FC WA HALF ZIP SWEATSHIRT_ASTM PALE AMETHYST" at bounding box center [882, 72] width 138 height 24
click at [915, 72] on div "PALE AMETHYST" at bounding box center [920, 72] width 40 height 9
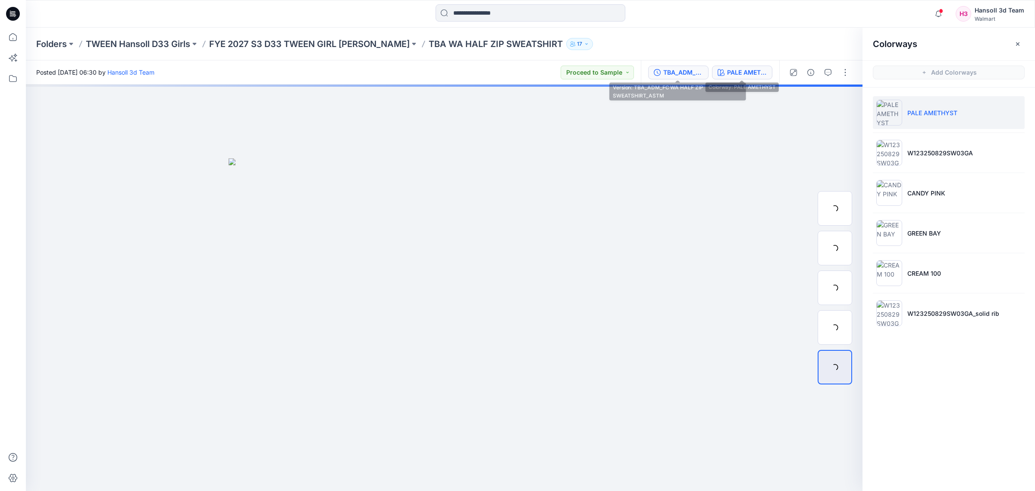
click at [688, 72] on div "TBA_ADM_FC WA HALF ZIP SWEATSHIRT_ASTM" at bounding box center [683, 72] width 40 height 9
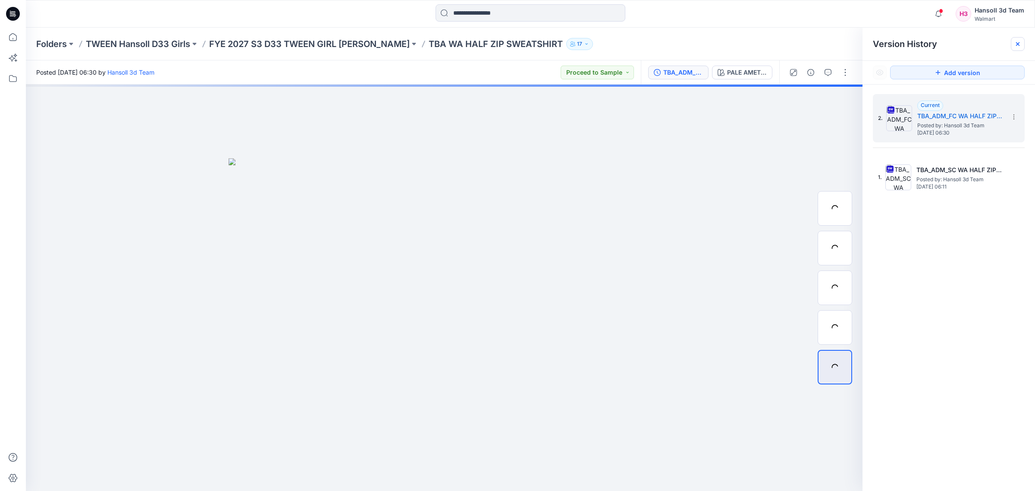
click at [1019, 46] on icon at bounding box center [1017, 44] width 7 height 7
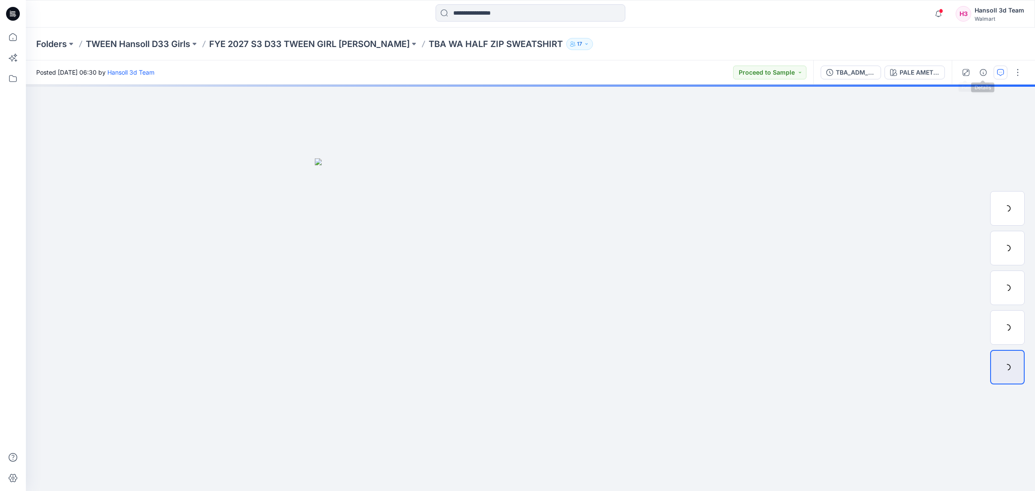
click at [1003, 70] on icon "button" at bounding box center [1000, 72] width 7 height 7
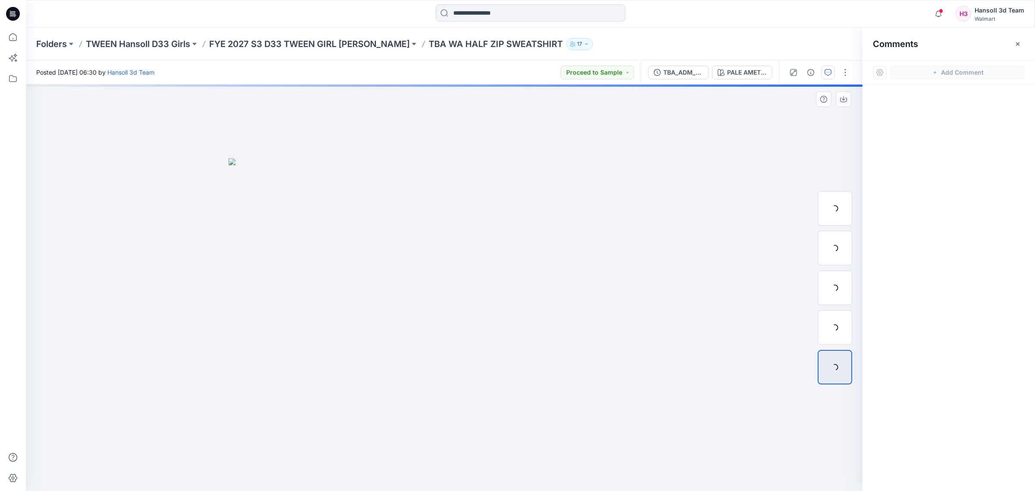
click at [515, 326] on img at bounding box center [444, 324] width 431 height 333
click at [508, 238] on img at bounding box center [444, 324] width 431 height 333
click at [745, 62] on div "TBA_ADM_FC WA HALF ZIP SWEATSHIRT_ASTM PALE AMETHYST" at bounding box center [710, 72] width 138 height 24
click at [740, 68] on div "PALE AMETHYST" at bounding box center [747, 72] width 40 height 9
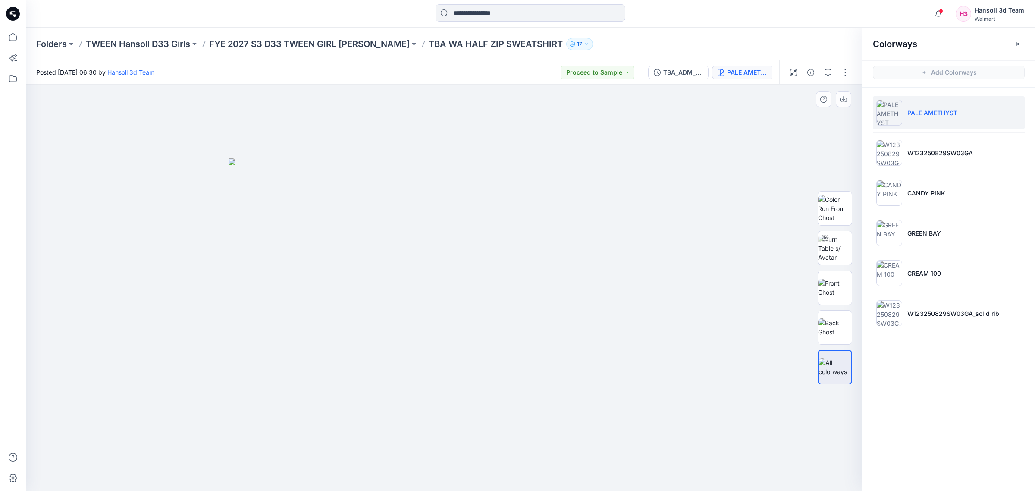
drag, startPoint x: 481, startPoint y: 287, endPoint x: 487, endPoint y: 294, distance: 9.5
click at [480, 287] on img at bounding box center [444, 324] width 431 height 333
click at [941, 17] on icon "button" at bounding box center [938, 13] width 16 height 17
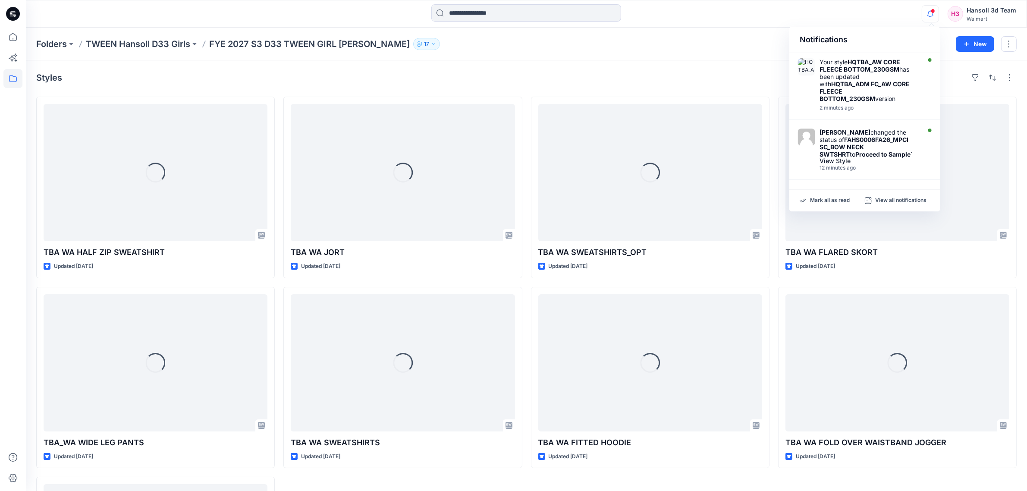
click at [282, 285] on div "Loading... TBA WA HALF ZIP SWEATSHIRT Updated [DATE] Loading... TBA_WA WIDE LEG…" at bounding box center [526, 378] width 980 height 562
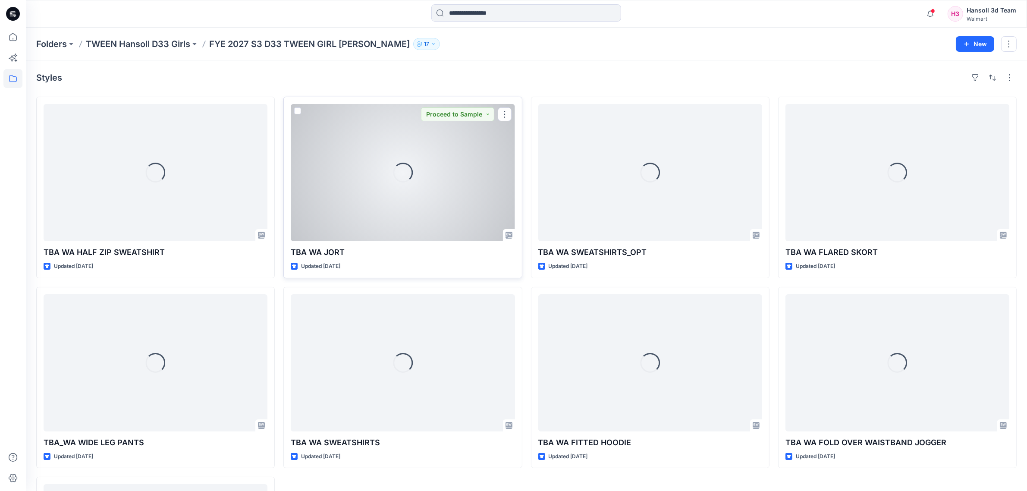
click at [393, 215] on div "Loading..." at bounding box center [403, 172] width 224 height 137
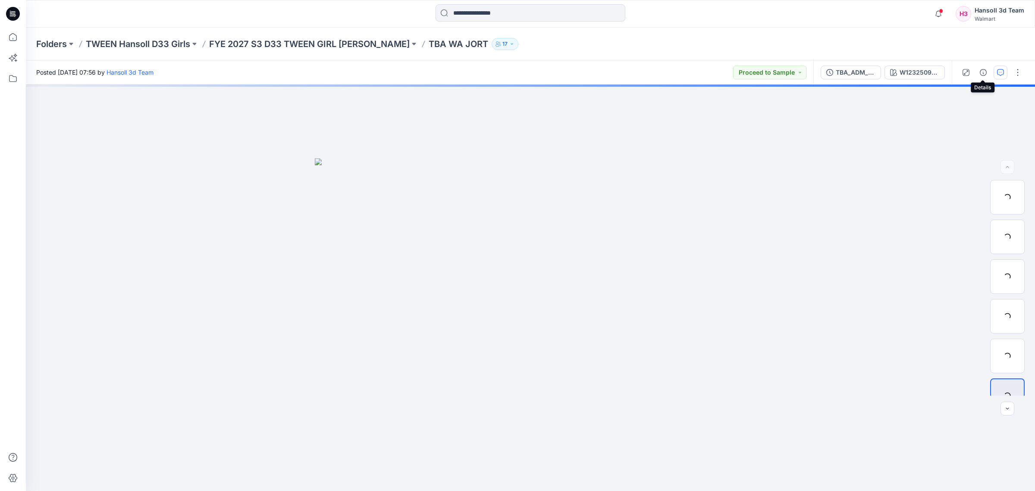
click at [994, 69] on button "button" at bounding box center [1001, 73] width 14 height 14
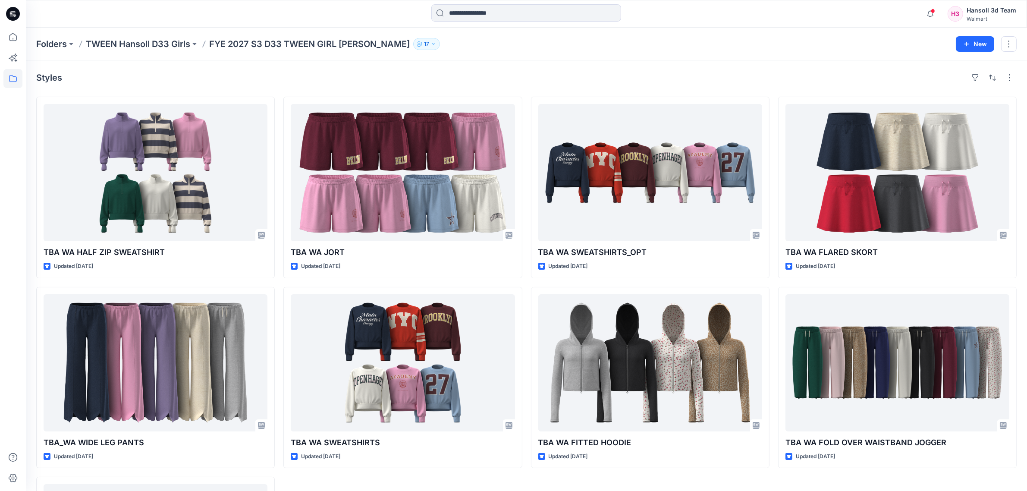
click at [665, 39] on div "Folders TWEEN Hansoll D33 Girls FYE 2027 S3 D33 TWEEN GIRL [PERSON_NAME] 17" at bounding box center [492, 44] width 913 height 12
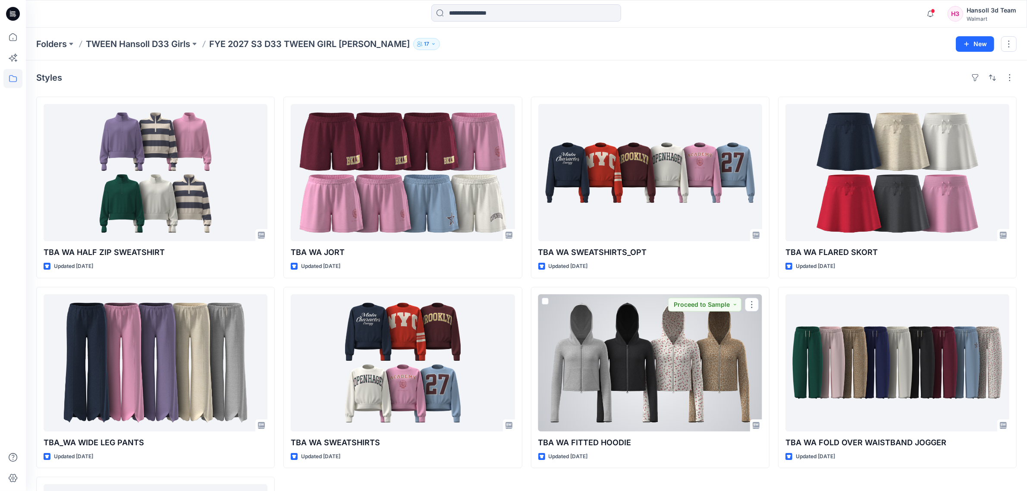
click at [627, 377] on div at bounding box center [650, 362] width 224 height 137
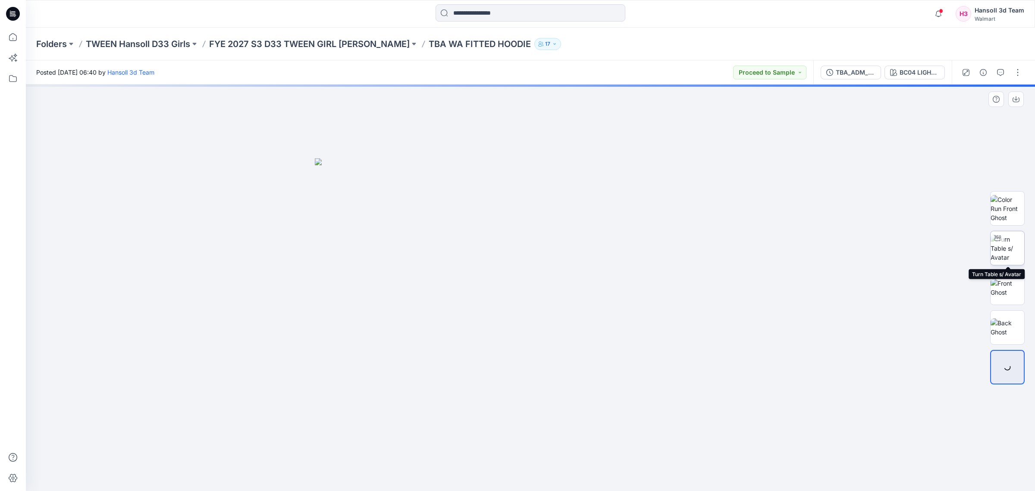
click at [1002, 238] on div at bounding box center [998, 238] width 14 height 14
click at [1008, 210] on img at bounding box center [1008, 208] width 34 height 27
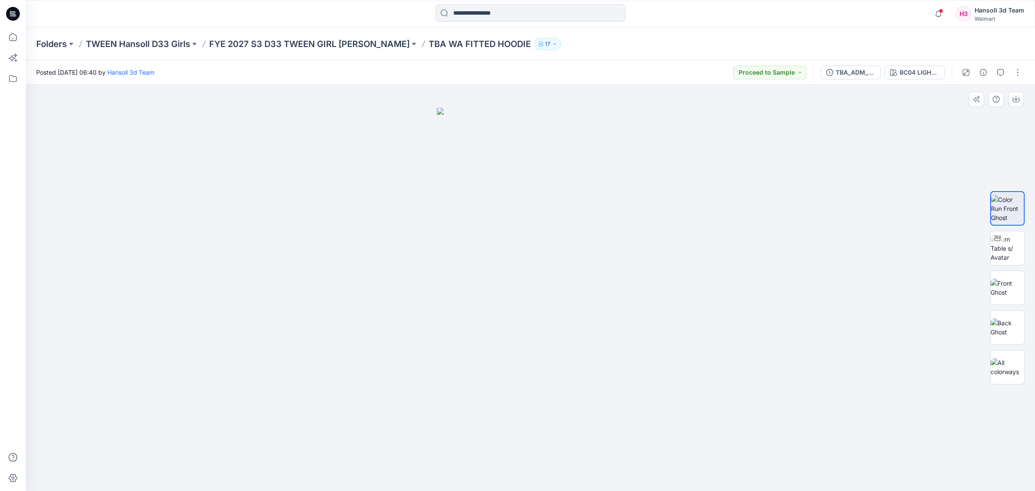
click at [442, 458] on img at bounding box center [530, 299] width 187 height 383
click at [609, 458] on img at bounding box center [530, 299] width 187 height 383
click at [907, 78] on button "BC04 LIGHT [PERSON_NAME]" at bounding box center [915, 73] width 60 height 14
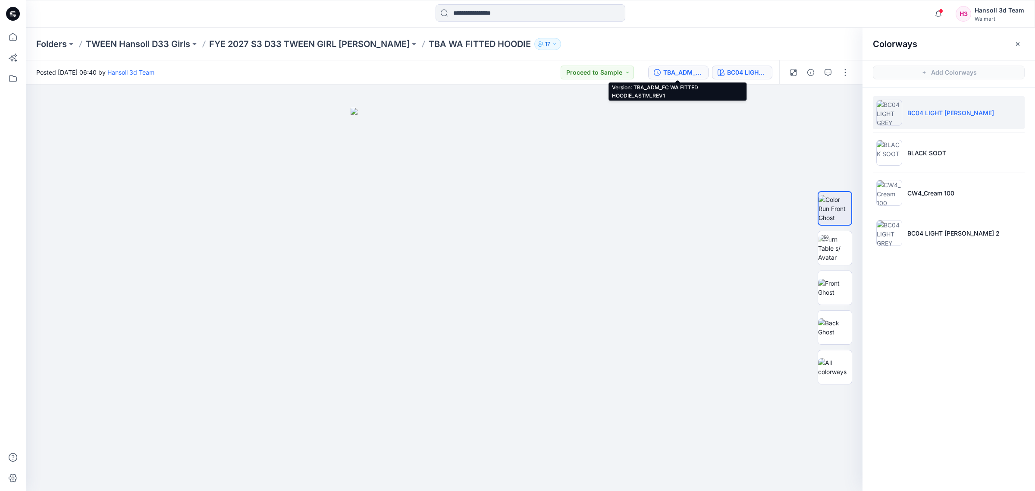
click at [688, 69] on div "TBA_ADM_FC WA FITTED HOODIE_ASTM_REV1" at bounding box center [683, 72] width 40 height 9
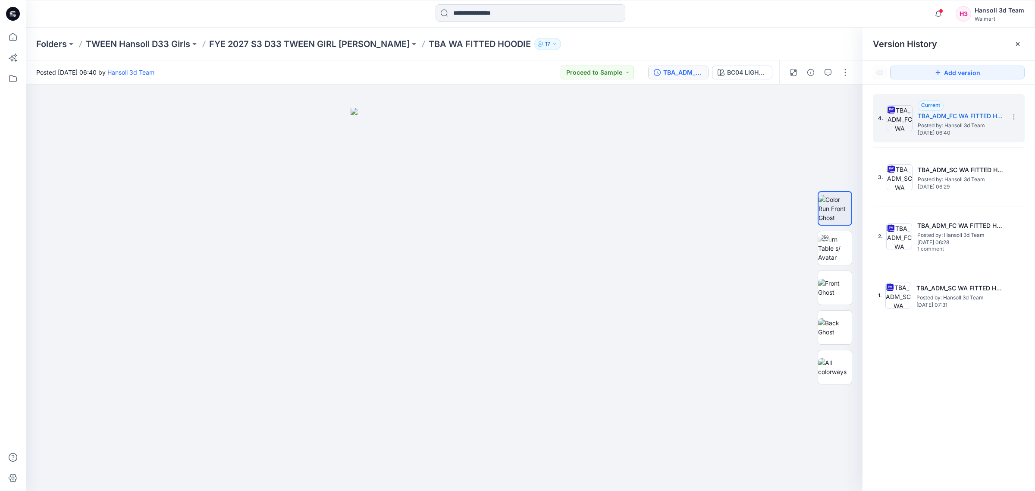
click at [969, 420] on div "4. Current TBA_ADM_FC WA FITTED HOODIE_ASTM_REV1 Posted by: Hansoll 3d Team [DA…" at bounding box center [949, 294] width 173 height 419
click at [836, 374] on img at bounding box center [835, 367] width 34 height 18
click at [840, 249] on img at bounding box center [835, 248] width 34 height 27
drag, startPoint x: 637, startPoint y: 409, endPoint x: 587, endPoint y: 324, distance: 98.6
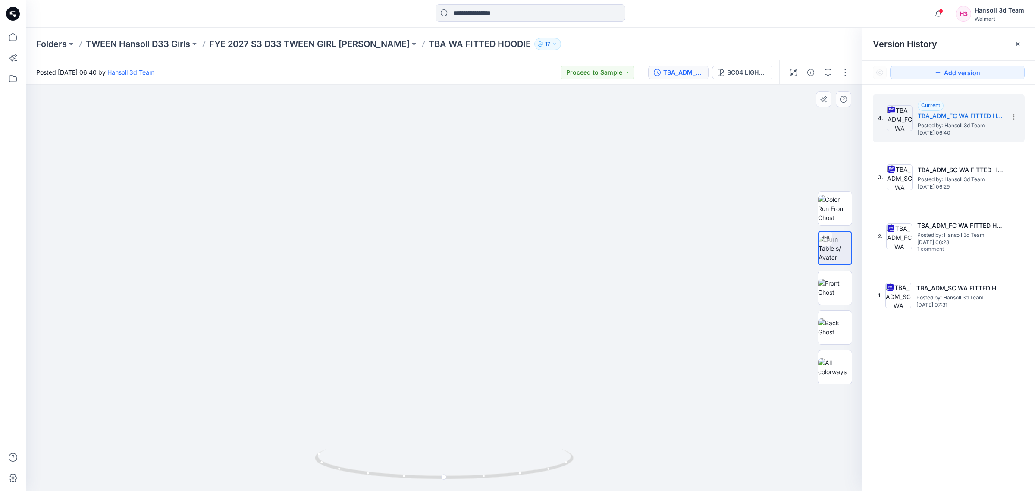
drag, startPoint x: 737, startPoint y: 382, endPoint x: 753, endPoint y: 380, distance: 16.9
drag, startPoint x: 518, startPoint y: 479, endPoint x: 482, endPoint y: 484, distance: 36.5
click at [482, 484] on div at bounding box center [444, 469] width 259 height 43
